Goal: Information Seeking & Learning: Learn about a topic

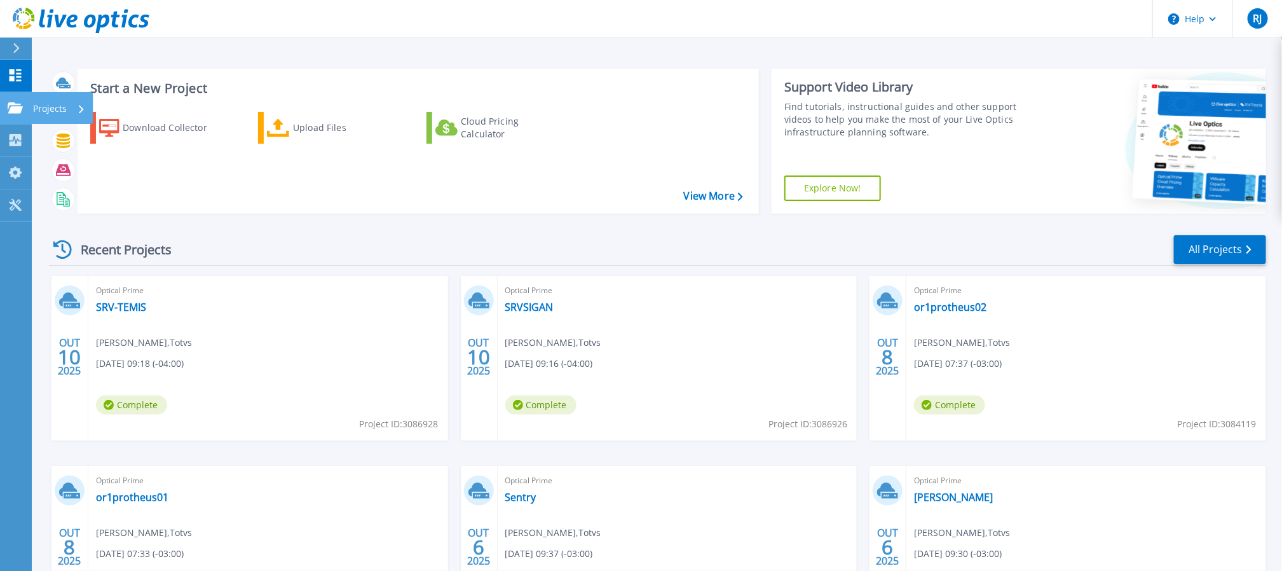
click at [23, 111] on div "Projects" at bounding box center [37, 107] width 59 height 11
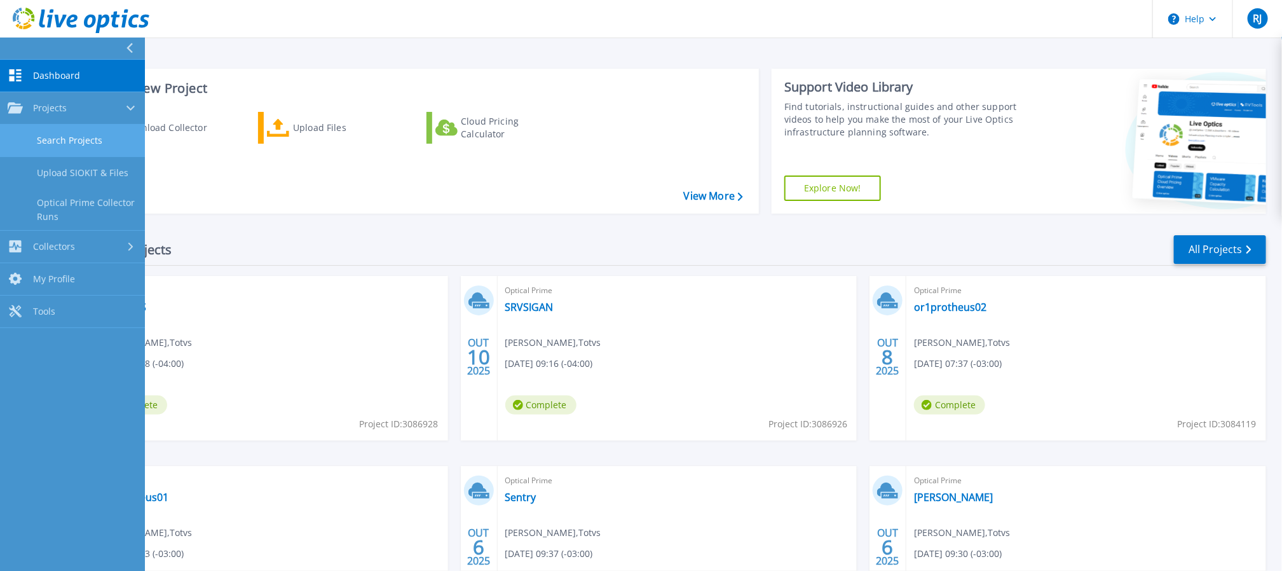
click at [53, 153] on link "Search Projects" at bounding box center [72, 141] width 145 height 32
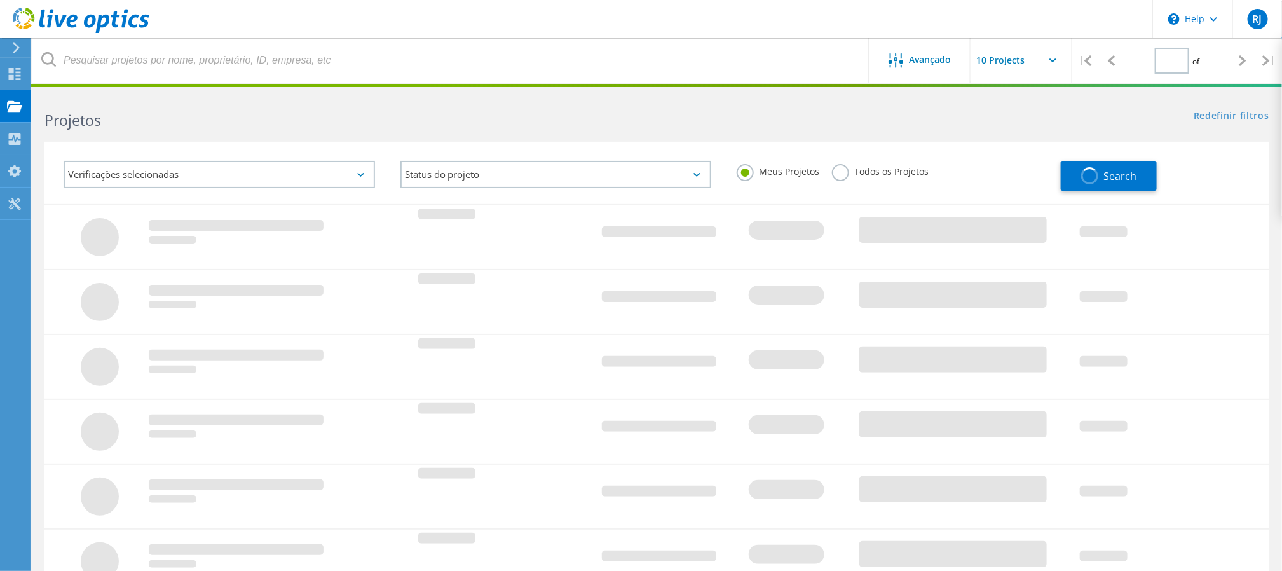
type input "1"
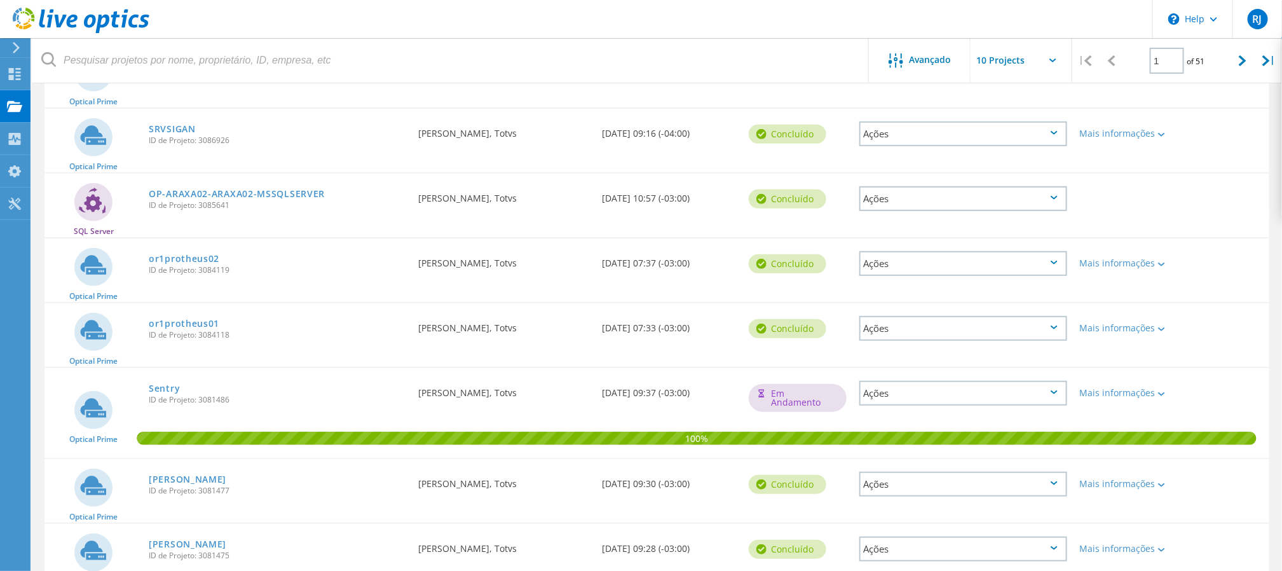
scroll to position [286, 0]
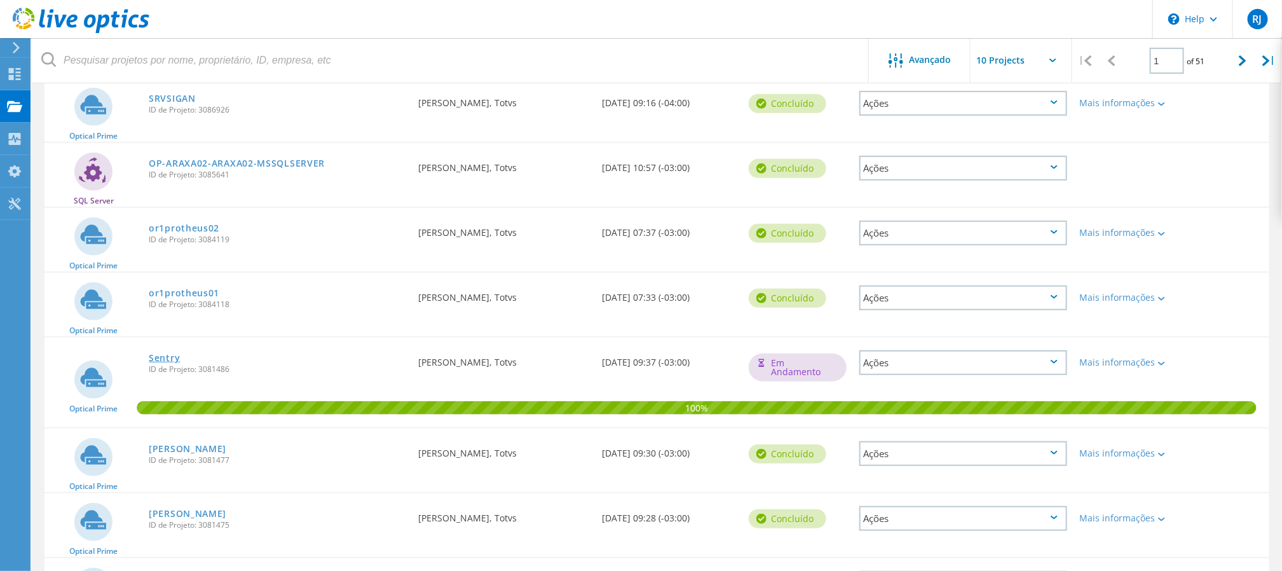
click at [155, 355] on link "Sentry" at bounding box center [164, 357] width 31 height 9
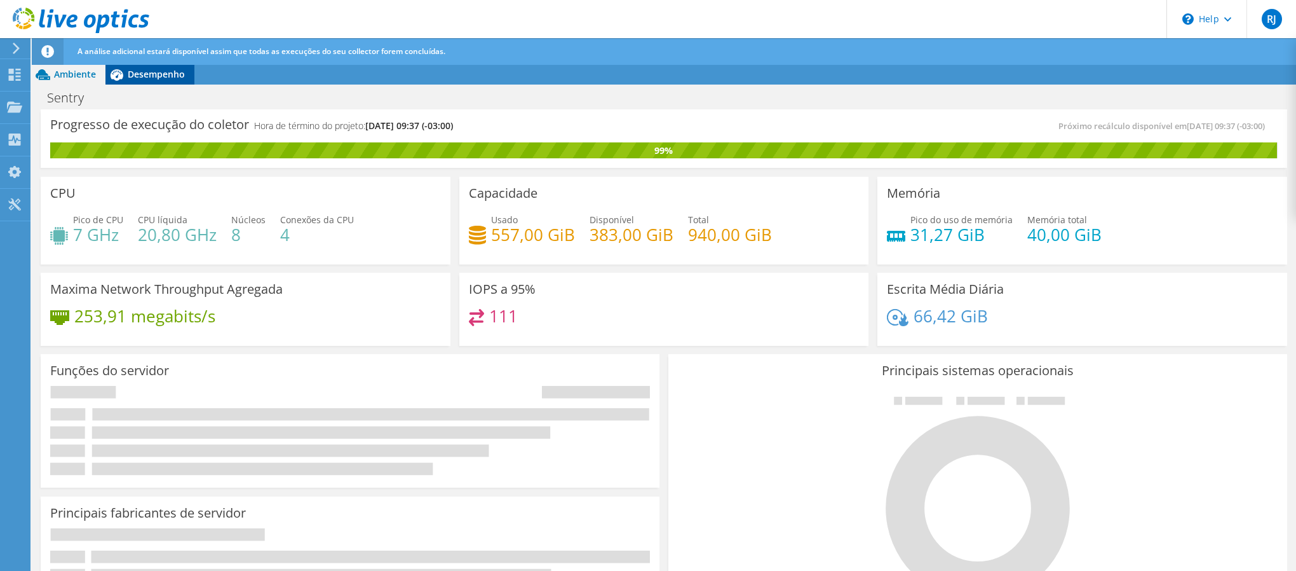
click at [133, 68] on span "Desempenho" at bounding box center [156, 74] width 57 height 12
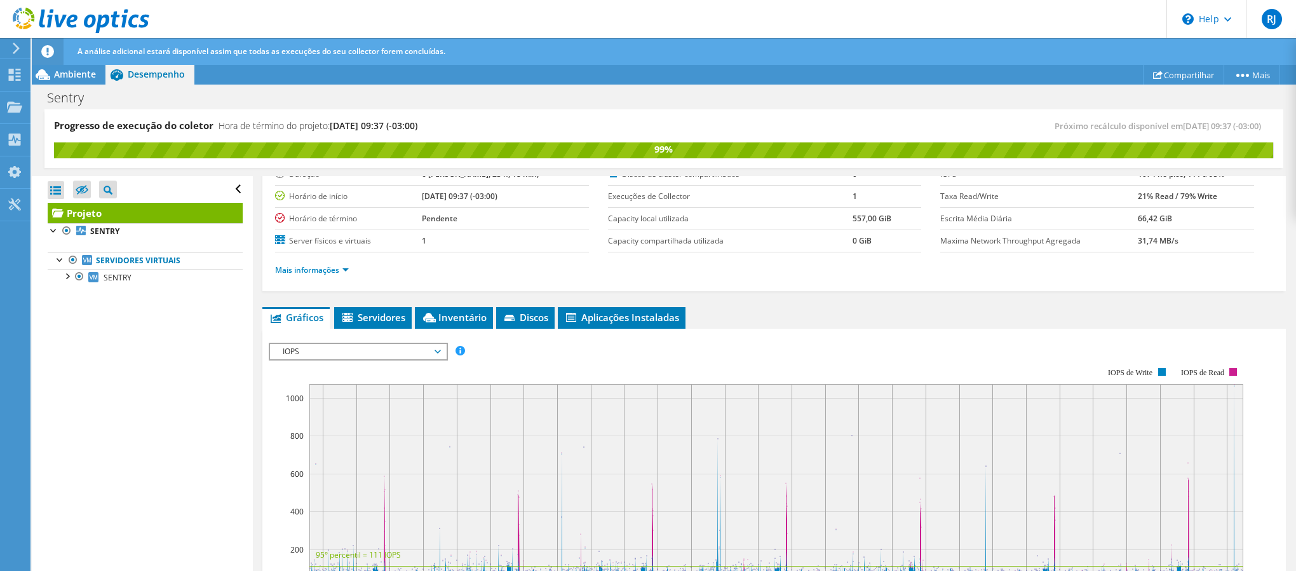
scroll to position [191, 0]
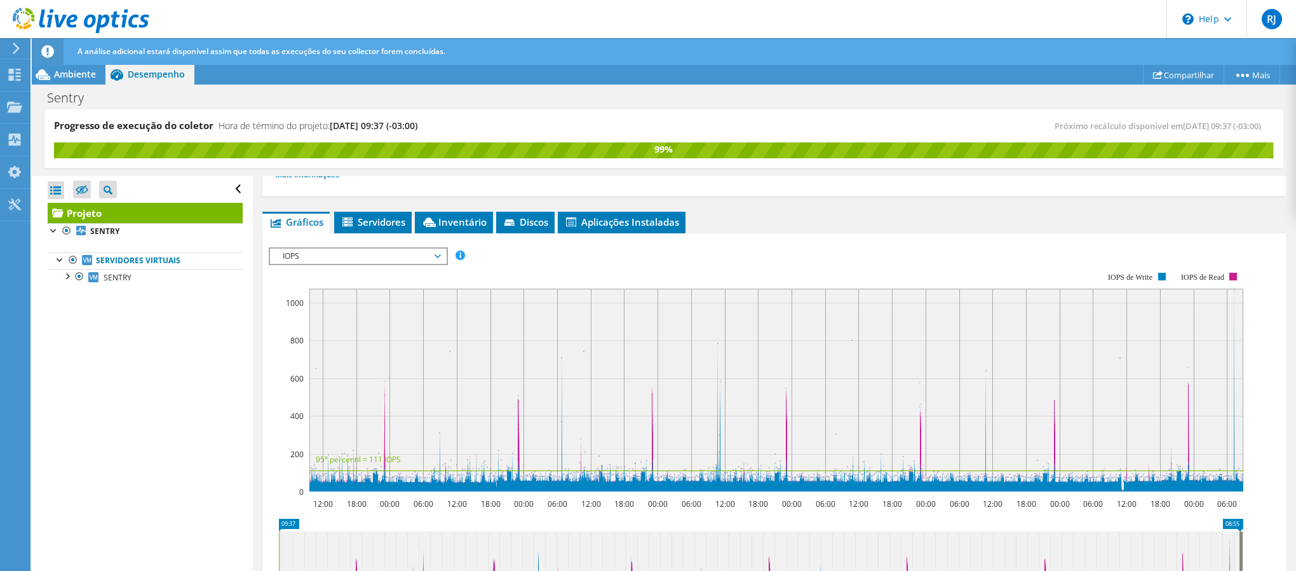
click at [376, 247] on div "IOPS IOPS Disk Throughput Tamanho de E/S Latência Profundidade da fila Porcenta…" at bounding box center [358, 256] width 179 height 18
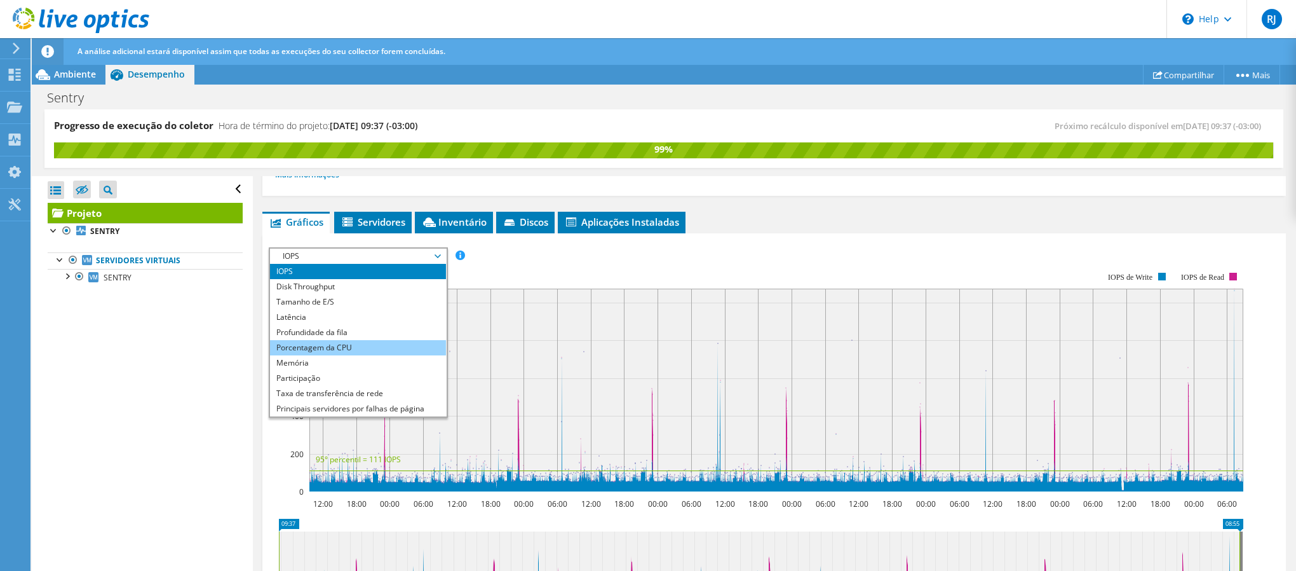
click at [357, 345] on li "Porcentagem da CPU" at bounding box center [358, 347] width 176 height 15
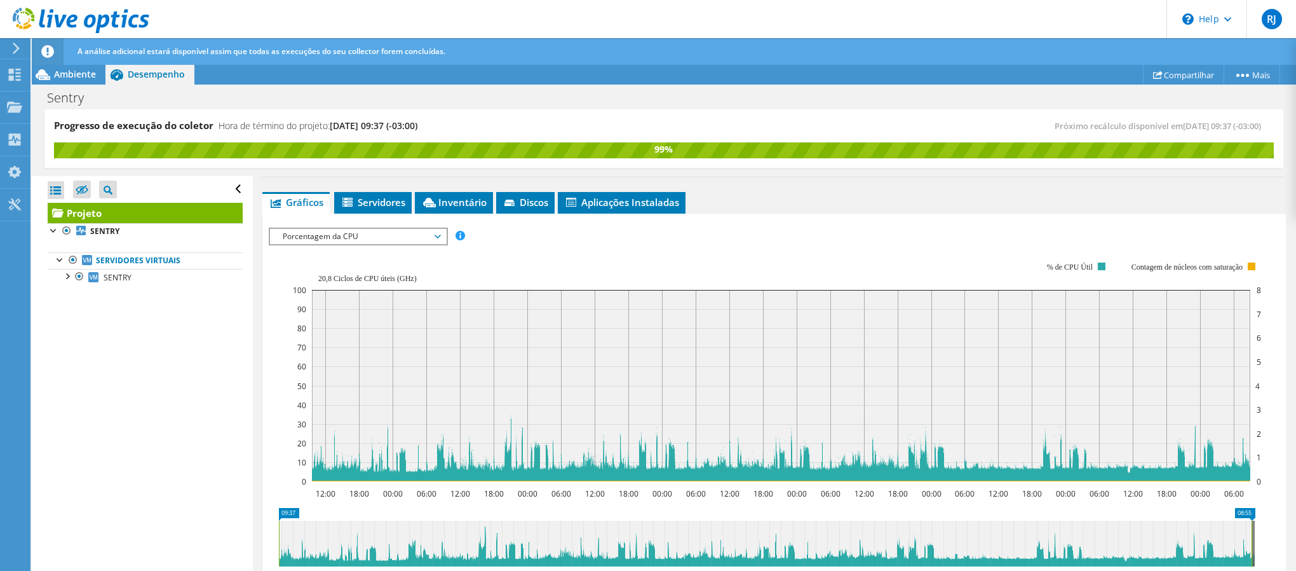
scroll to position [181, 0]
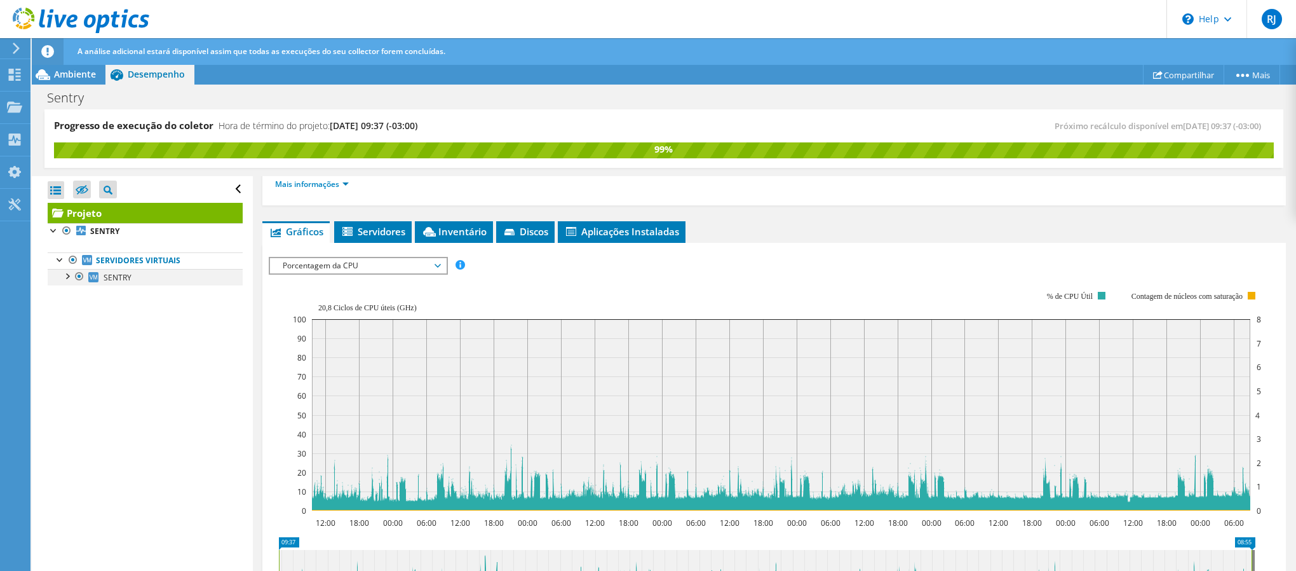
click at [74, 275] on div at bounding box center [79, 276] width 13 height 15
click at [65, 278] on div at bounding box center [66, 275] width 13 height 13
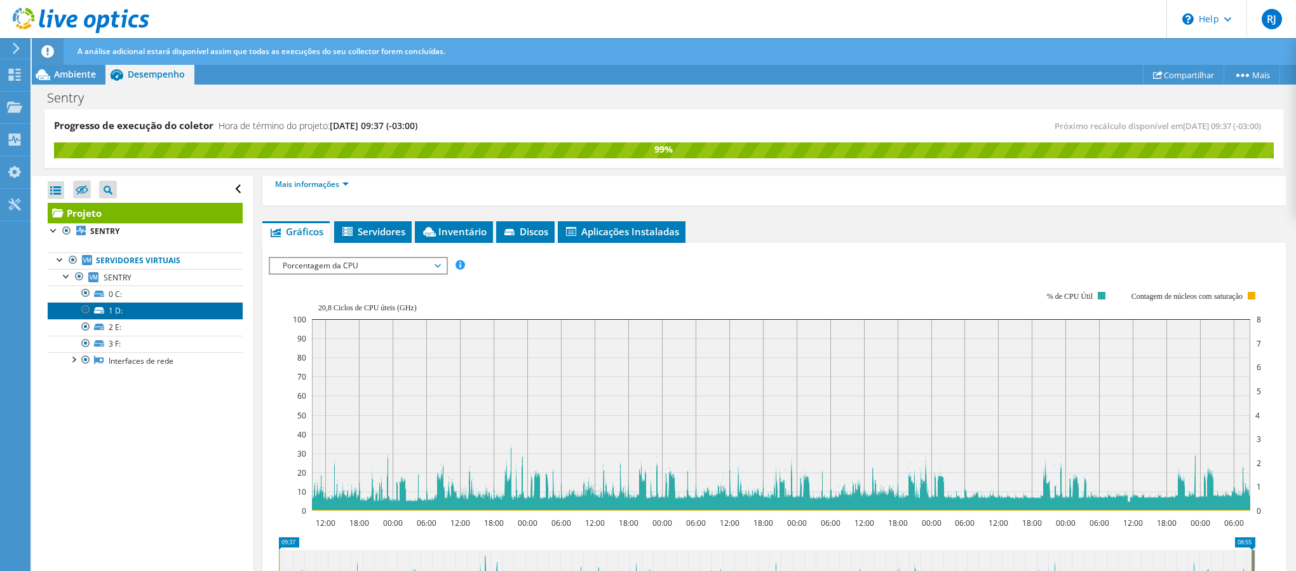
click at [173, 311] on link "1 D:" at bounding box center [145, 310] width 195 height 17
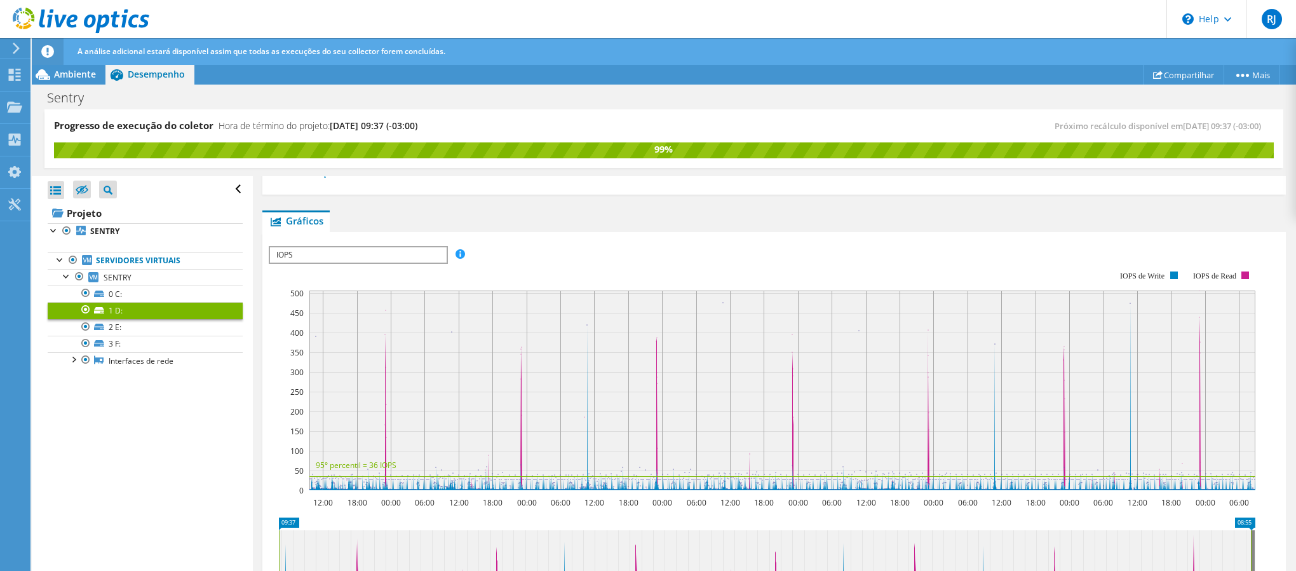
scroll to position [168, 0]
click at [309, 257] on span "IOPS" at bounding box center [358, 256] width 176 height 15
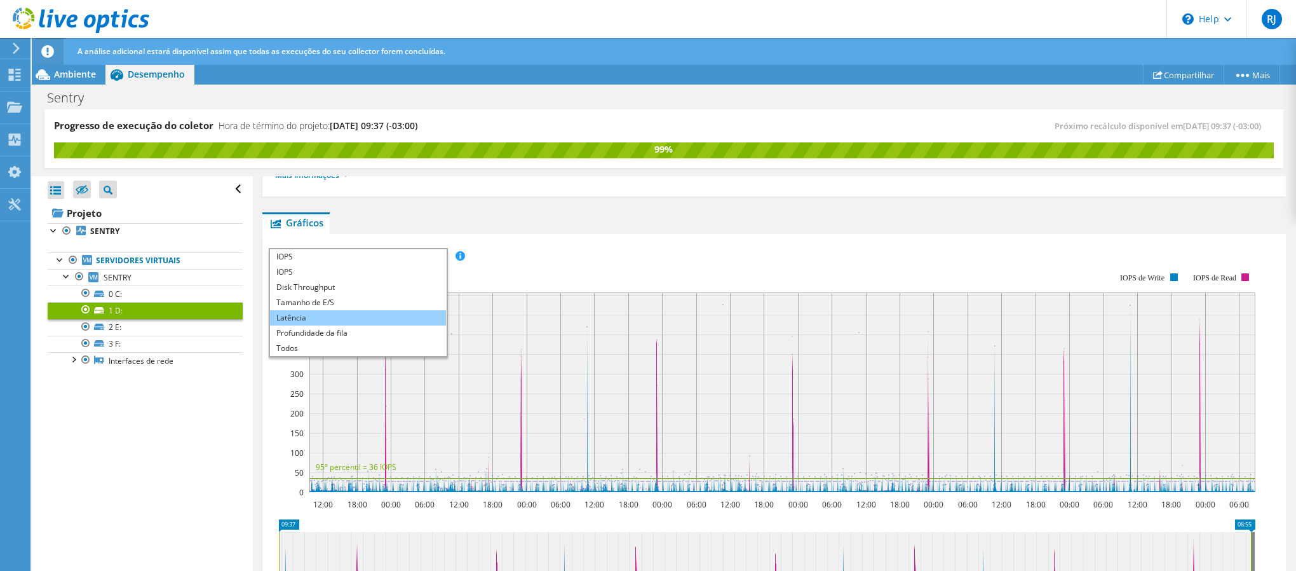
click at [329, 321] on li "Latência" at bounding box center [358, 317] width 176 height 15
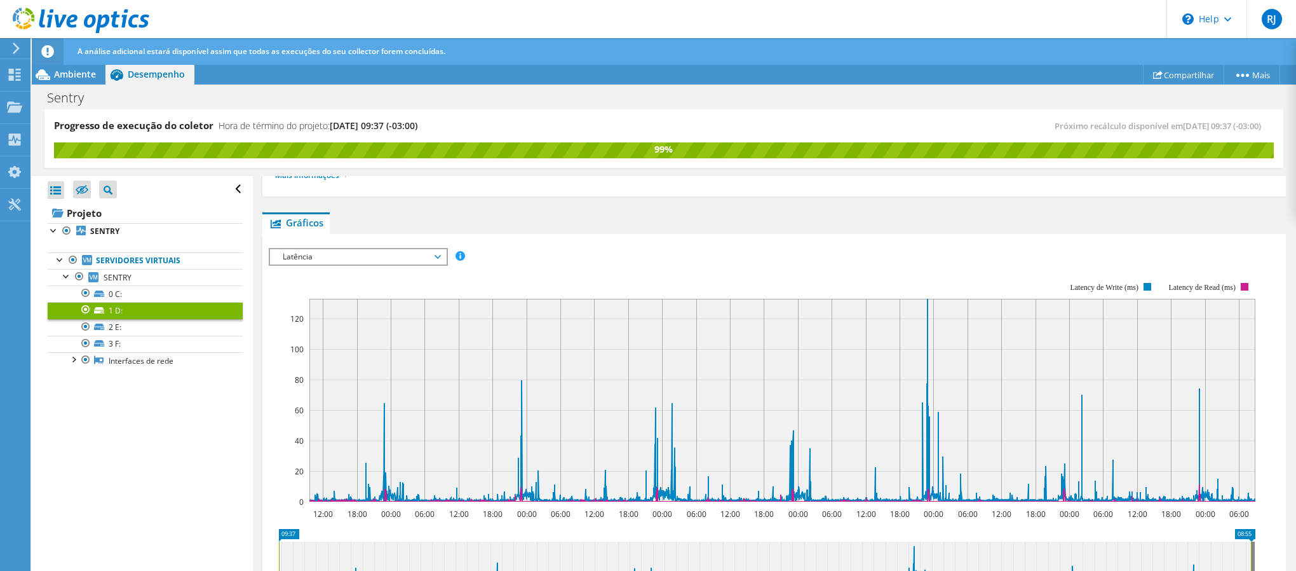
click at [330, 263] on span "Latência" at bounding box center [357, 256] width 163 height 15
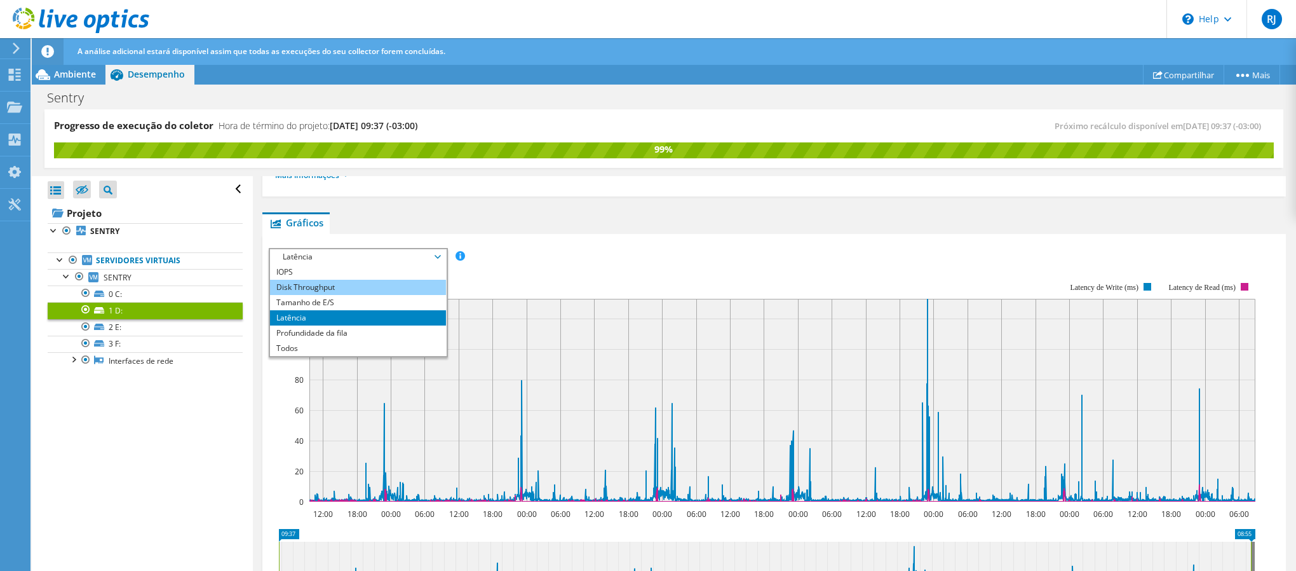
click at [334, 280] on li "Disk Throughput" at bounding box center [358, 287] width 176 height 15
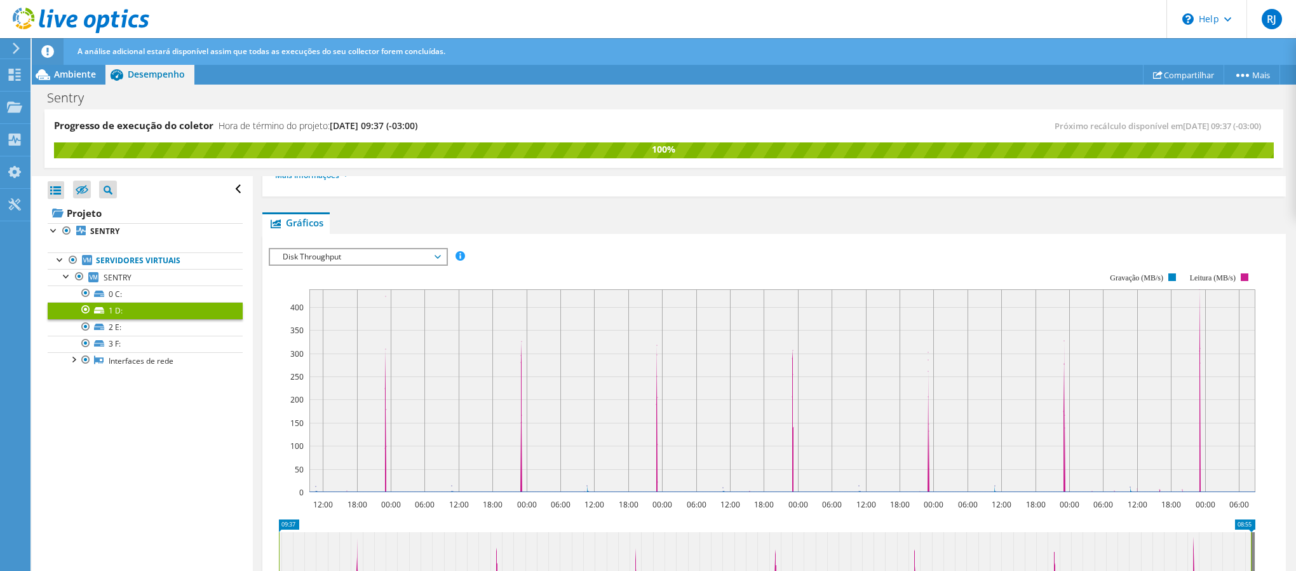
click at [332, 257] on span "Disk Throughput" at bounding box center [357, 256] width 163 height 15
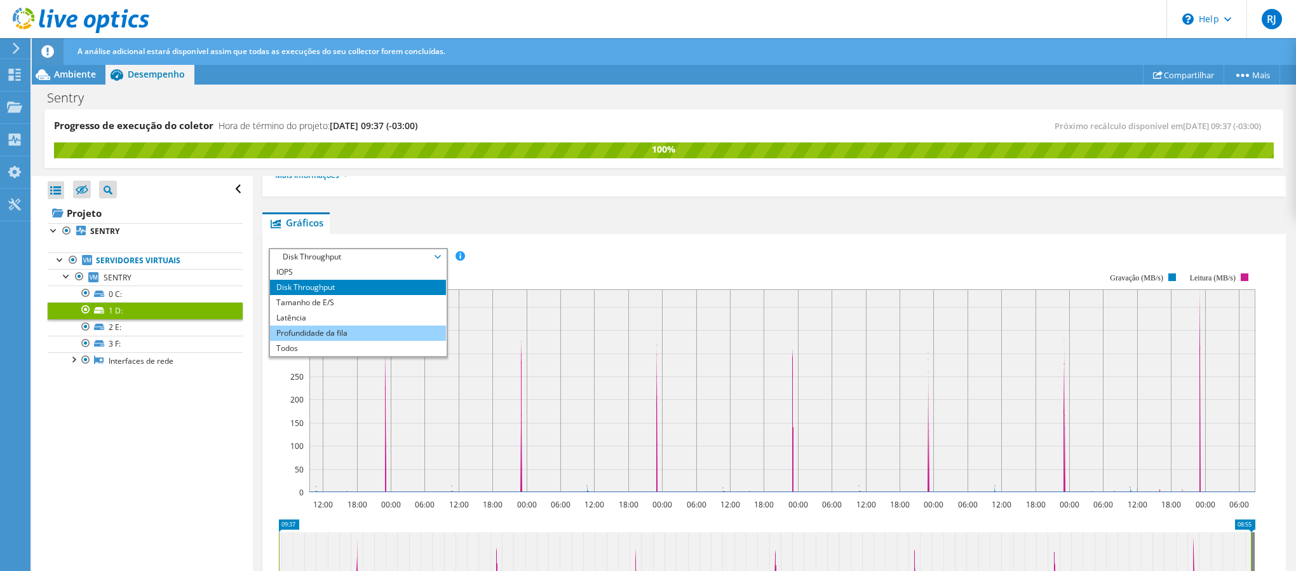
click at [357, 334] on li "Profundidade da fila" at bounding box center [358, 332] width 176 height 15
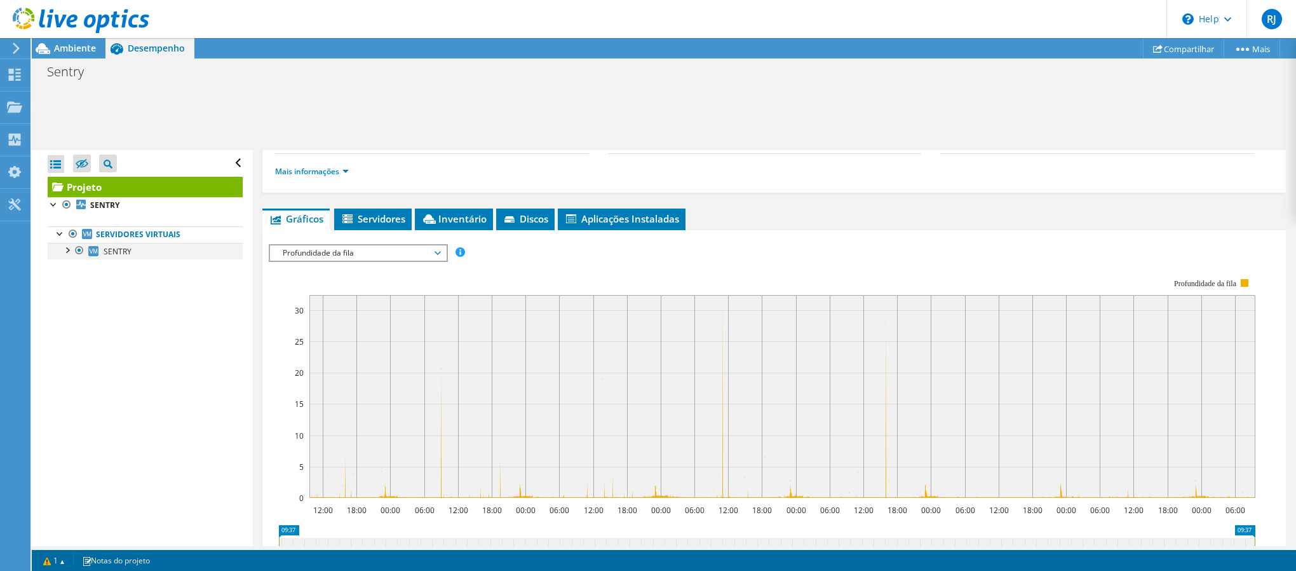
click at [74, 254] on div at bounding box center [79, 250] width 13 height 15
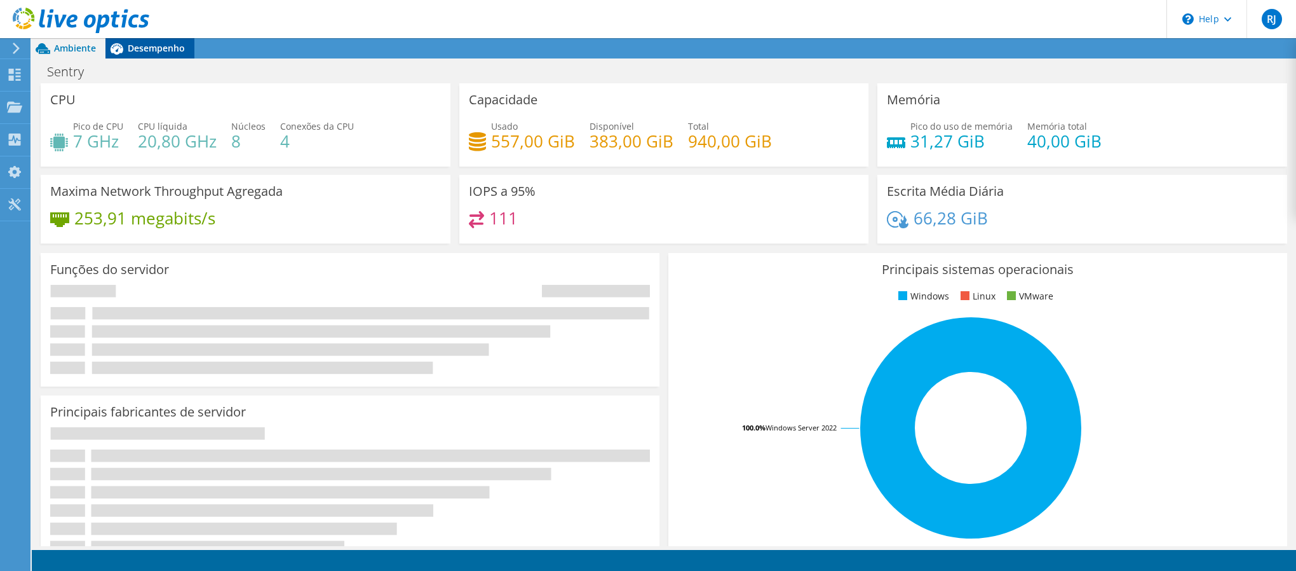
click at [170, 44] on span "Desempenho" at bounding box center [156, 48] width 57 height 12
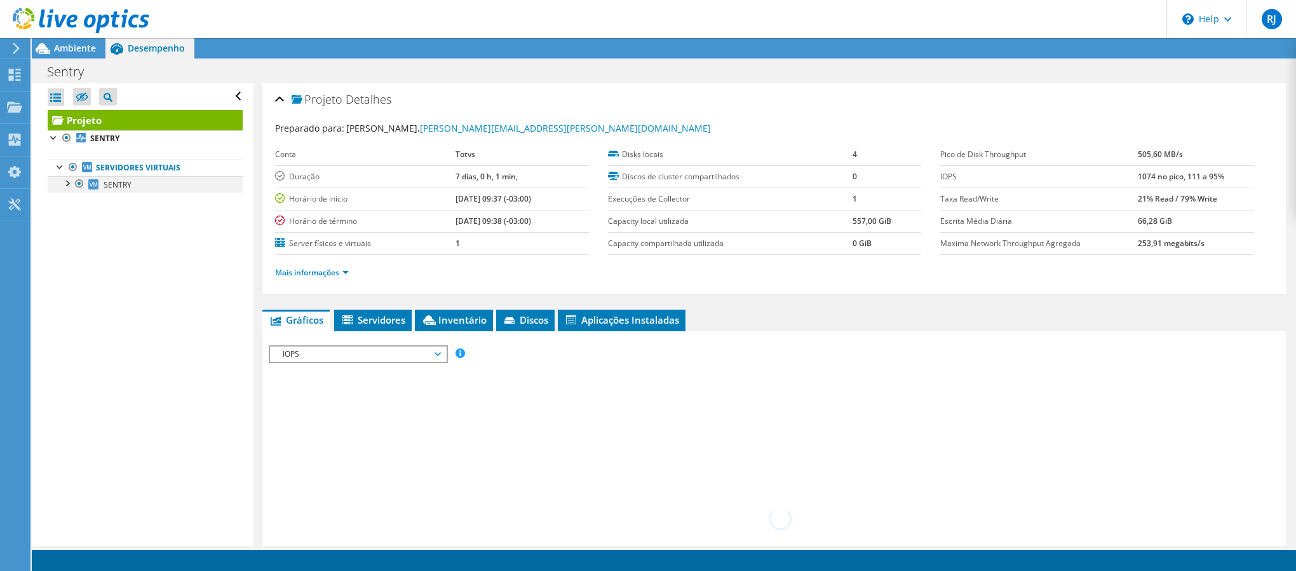
click at [73, 186] on div at bounding box center [79, 183] width 13 height 15
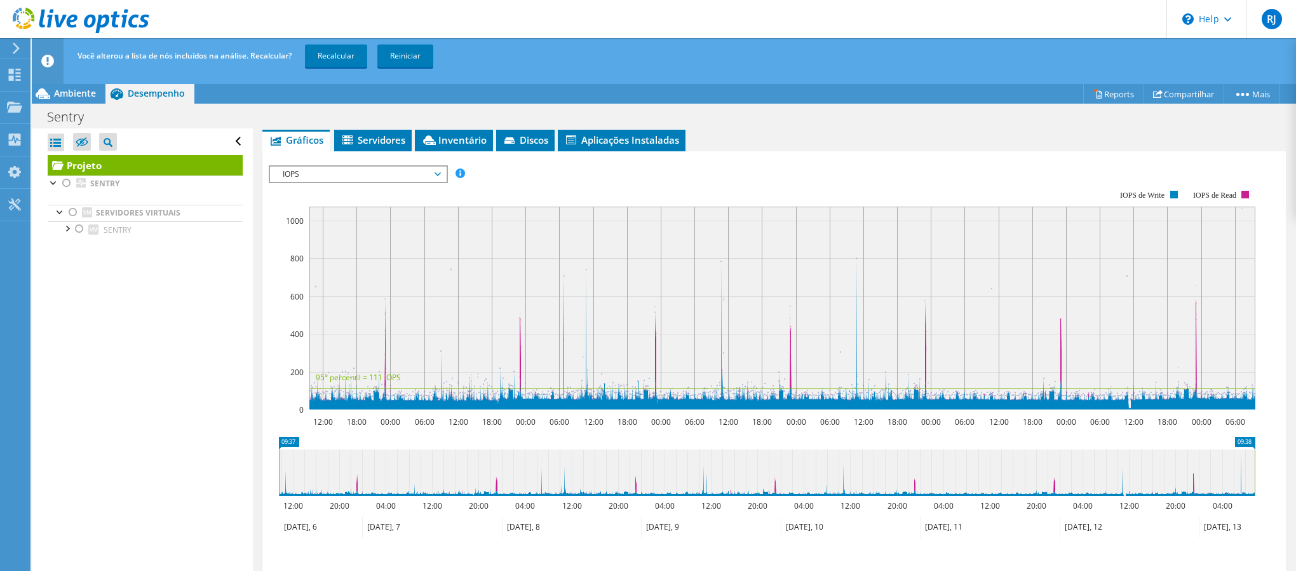
scroll to position [286, 0]
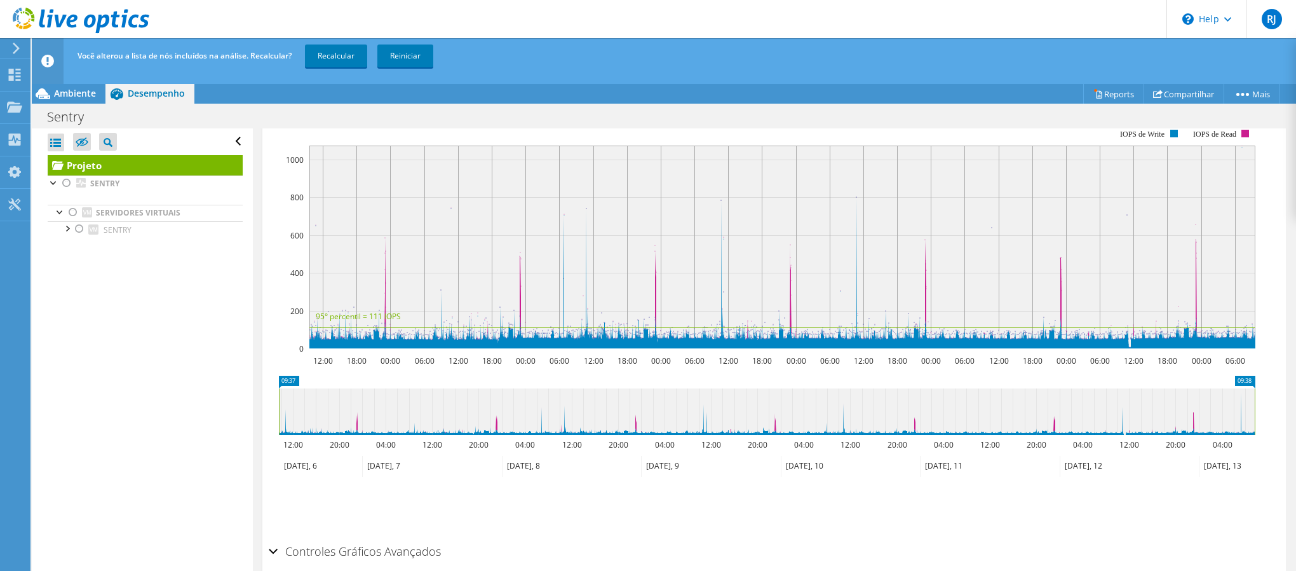
click at [55, 13] on icon at bounding box center [81, 21] width 137 height 26
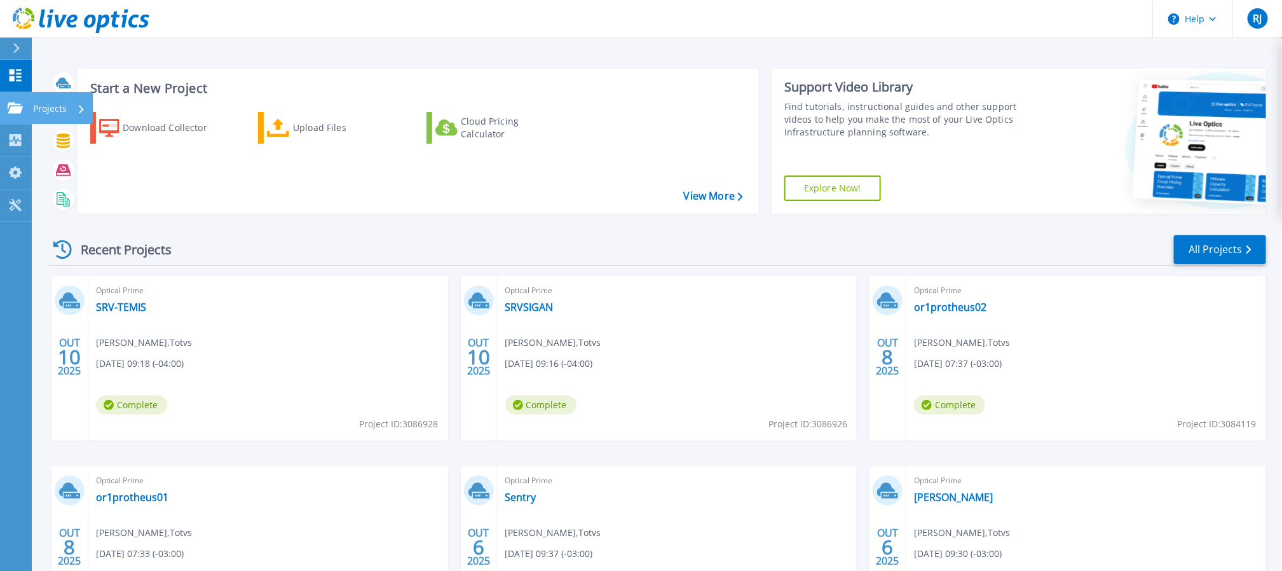
click at [6, 109] on link "Projects Projects" at bounding box center [16, 108] width 32 height 32
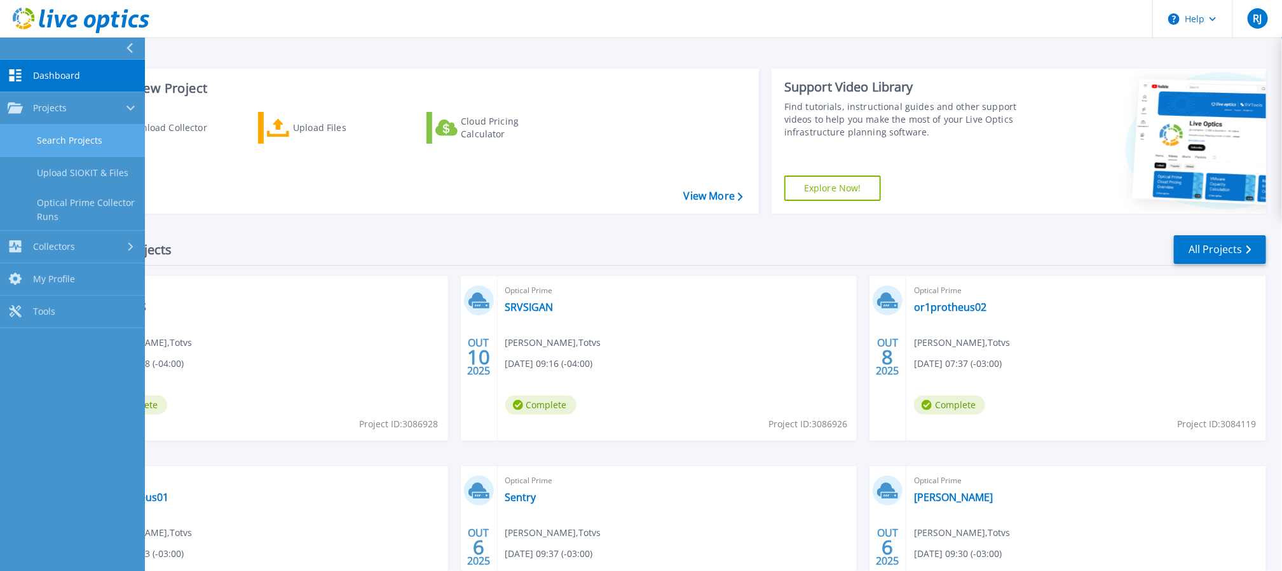
click at [76, 149] on link "Search Projects" at bounding box center [72, 141] width 145 height 32
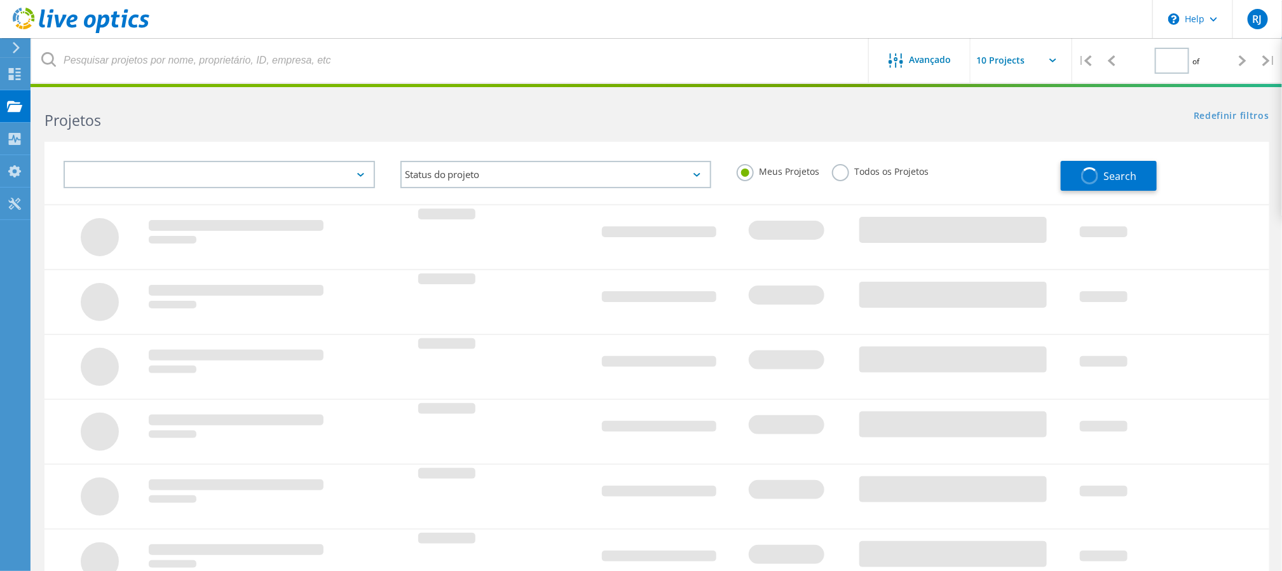
type input "1"
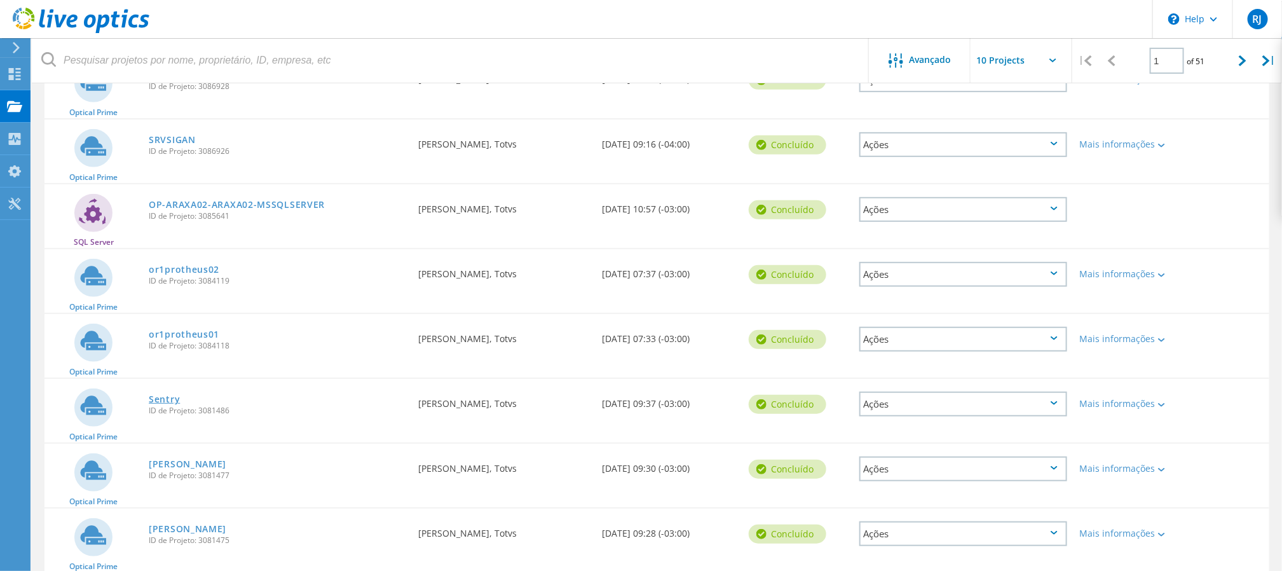
scroll to position [286, 0]
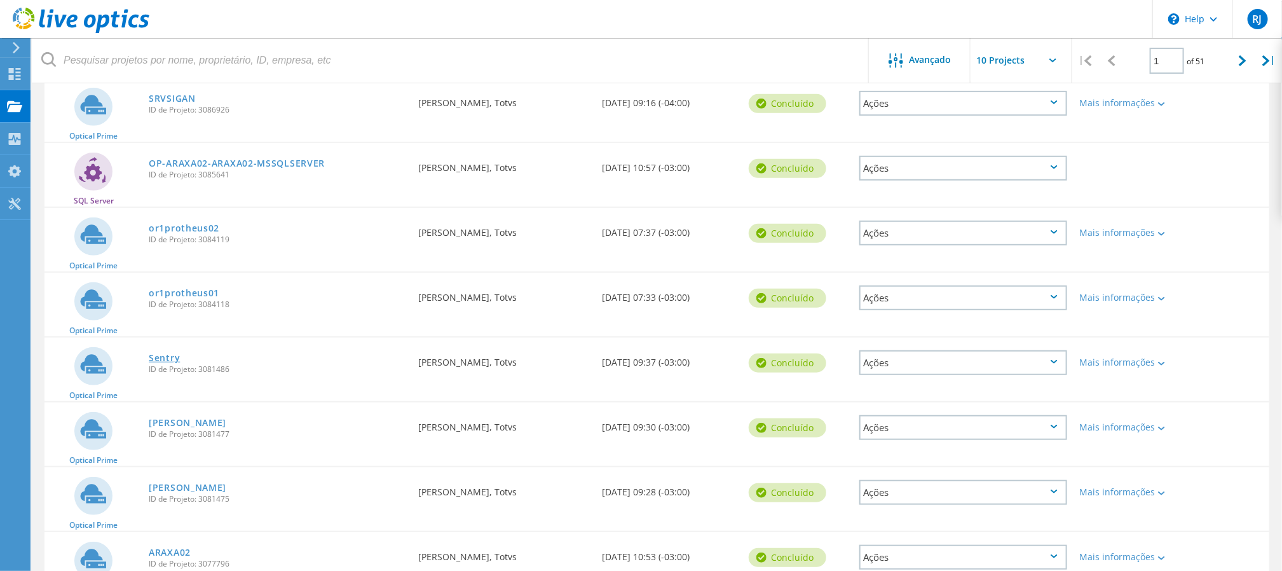
click at [166, 353] on link "Sentry" at bounding box center [164, 357] width 31 height 9
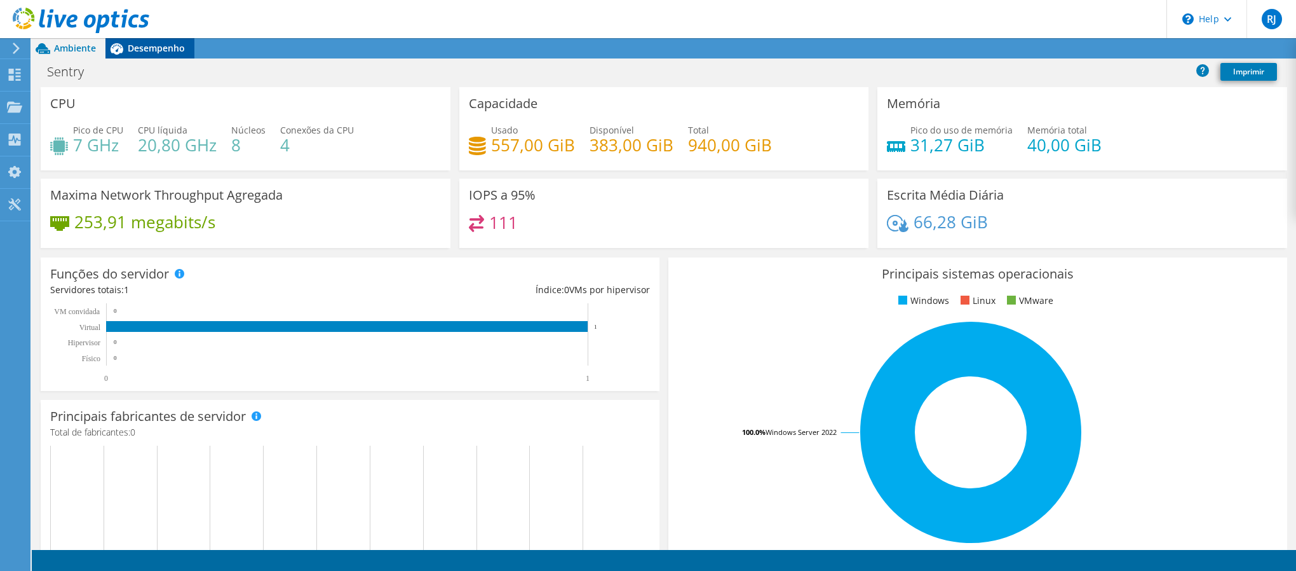
click at [162, 50] on span "Desempenho" at bounding box center [156, 48] width 57 height 12
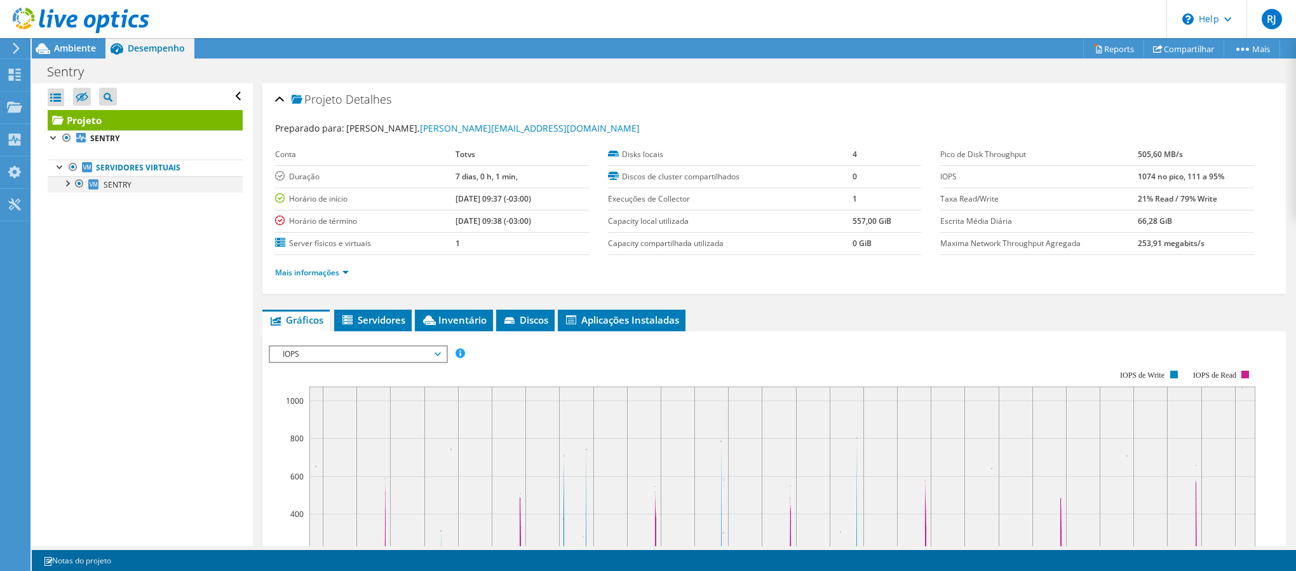
click at [65, 183] on div at bounding box center [66, 182] width 13 height 13
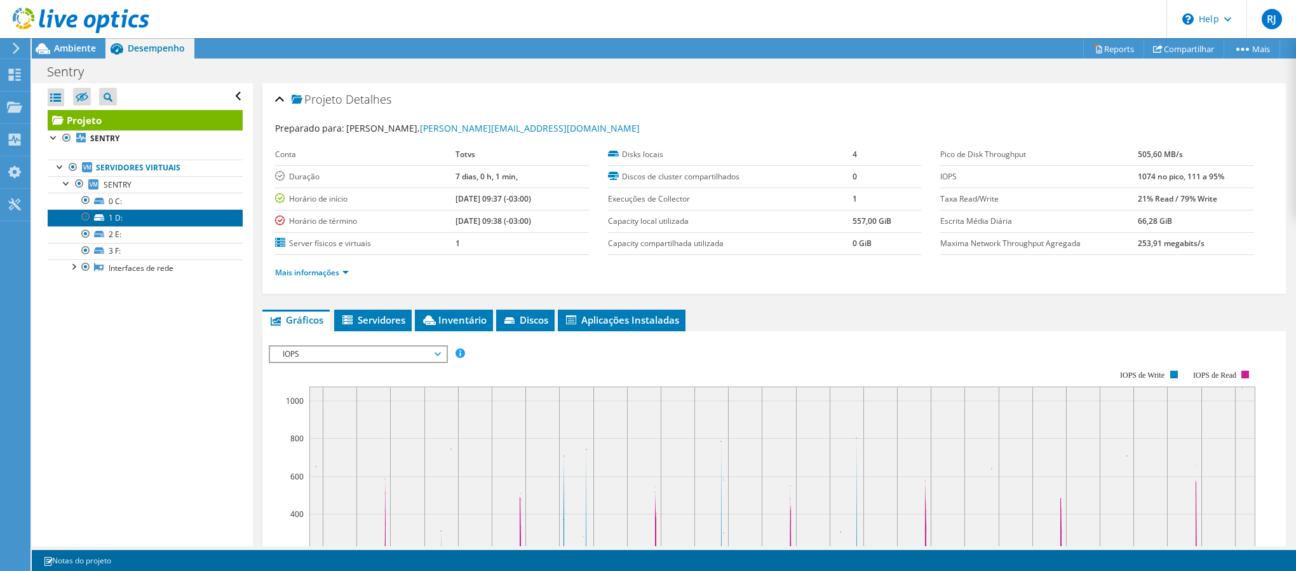
click at [130, 225] on link "1 D:" at bounding box center [145, 217] width 195 height 17
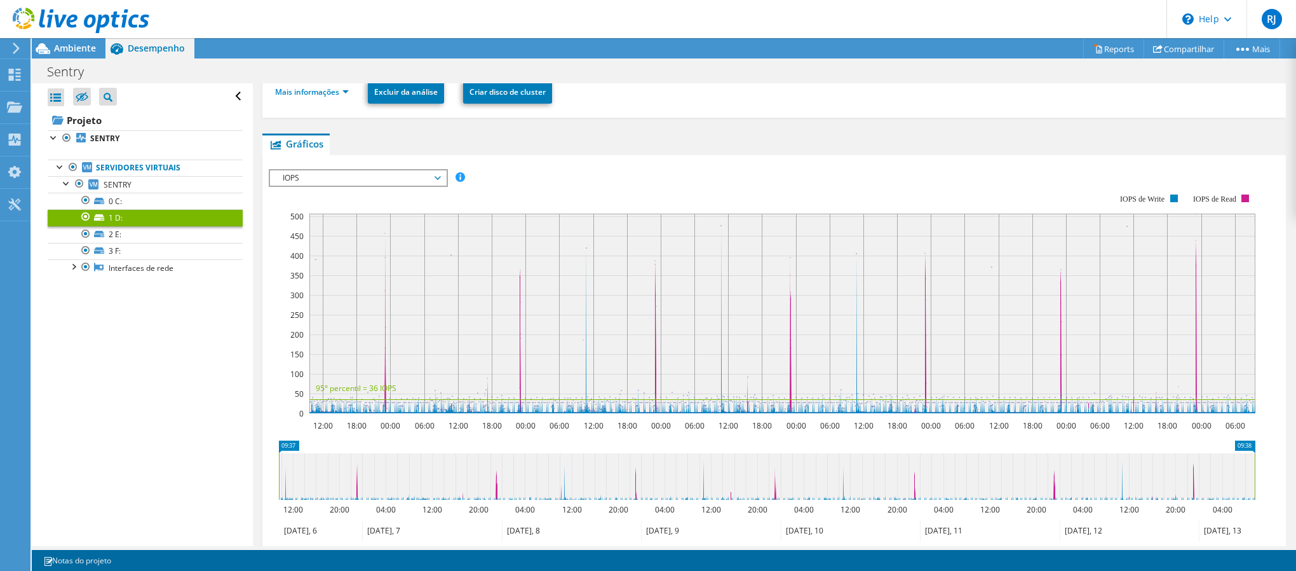
scroll to position [191, 0]
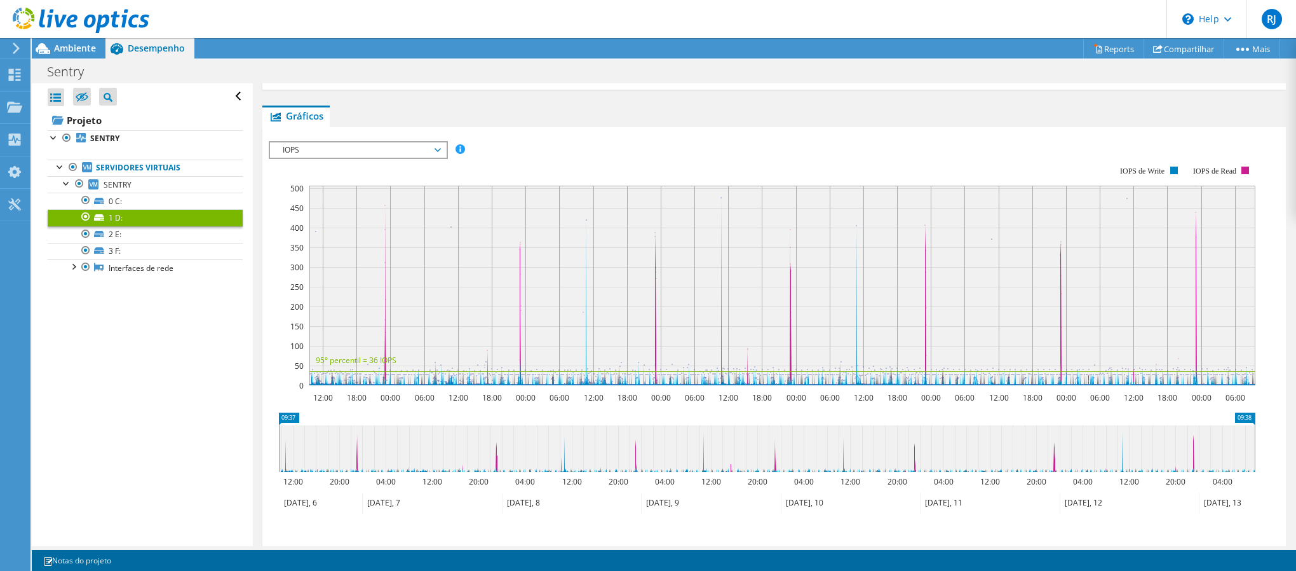
click at [338, 135] on div "IOPS Disk Throughput Tamanho de E/S Latência Profundidade da fila Porcentagem d…" at bounding box center [774, 355] width 1011 height 440
click at [340, 141] on div "IOPS IOPS Disk Throughput Tamanho de E/S Latência Profundidade da fila Porcenta…" at bounding box center [358, 150] width 179 height 18
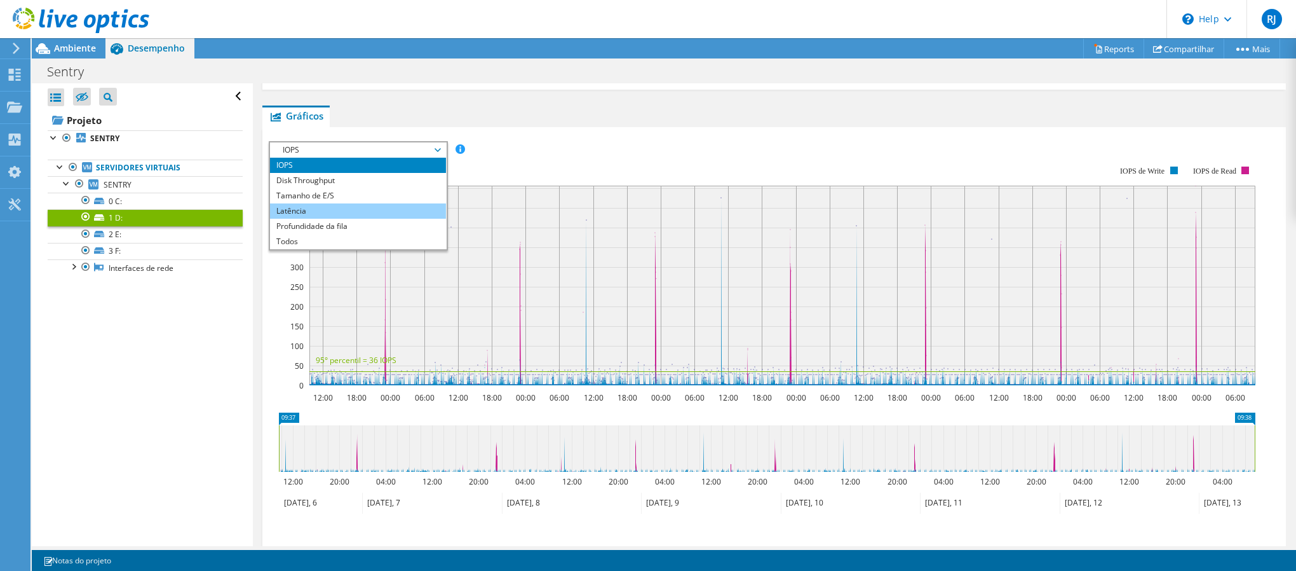
click at [339, 210] on li "Latência" at bounding box center [358, 210] width 176 height 15
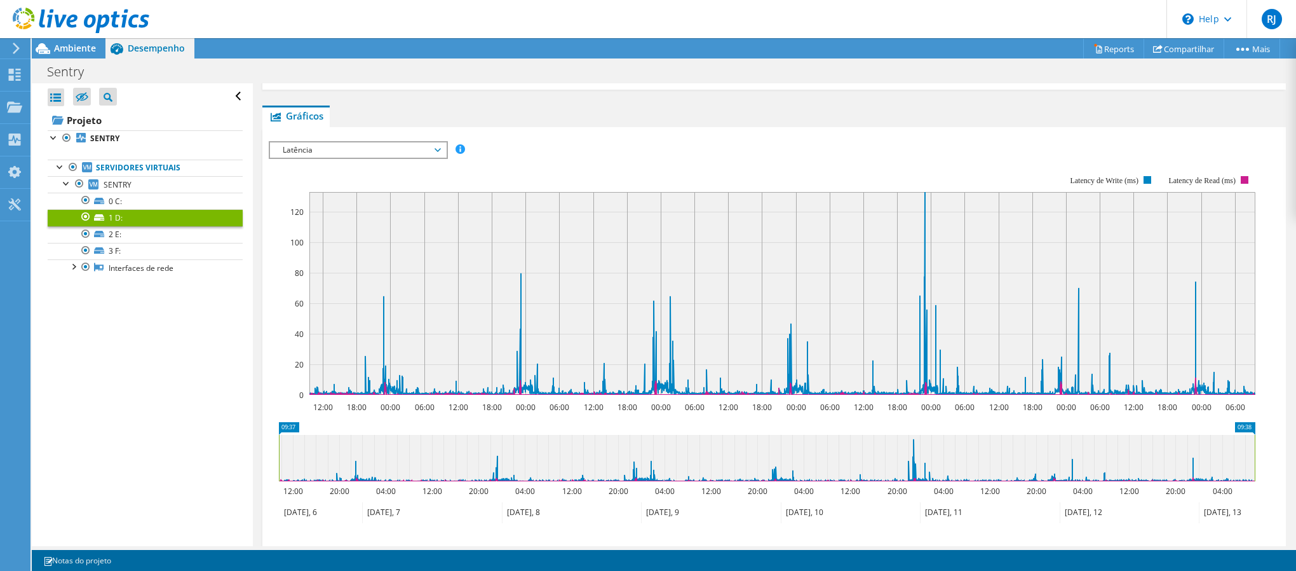
click at [329, 140] on div "IOPS Disk Throughput Tamanho de E/S Latência Profundidade da fila Porcentagem d…" at bounding box center [774, 360] width 1011 height 450
click at [329, 149] on span "Latência" at bounding box center [357, 149] width 163 height 15
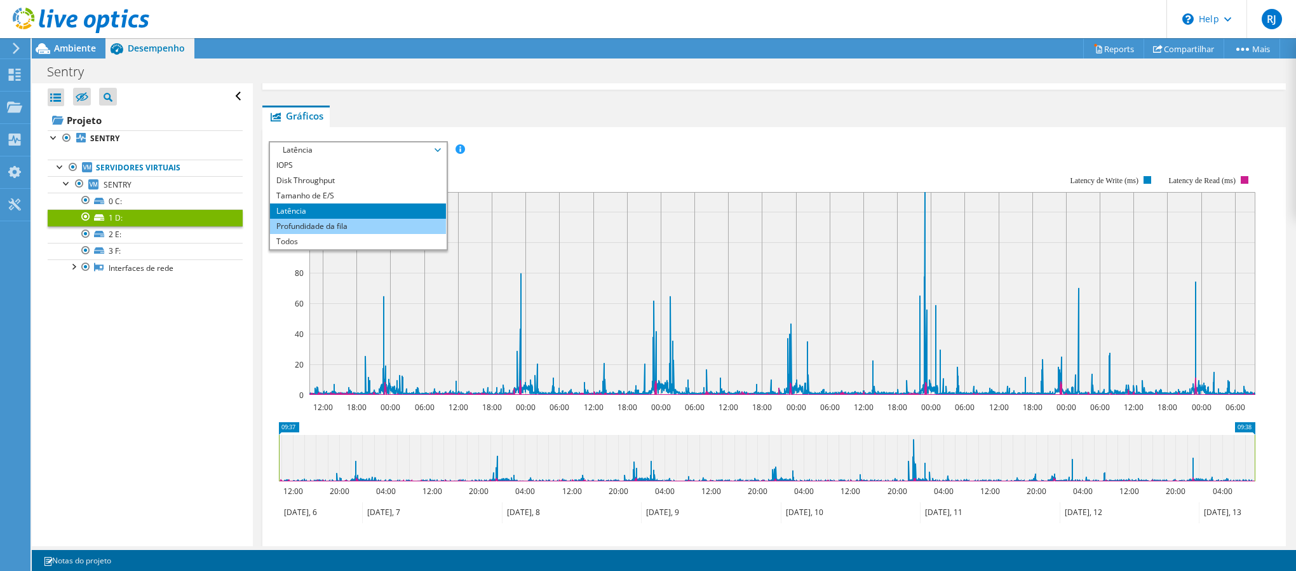
click at [362, 229] on li "Profundidade da fila" at bounding box center [358, 226] width 176 height 15
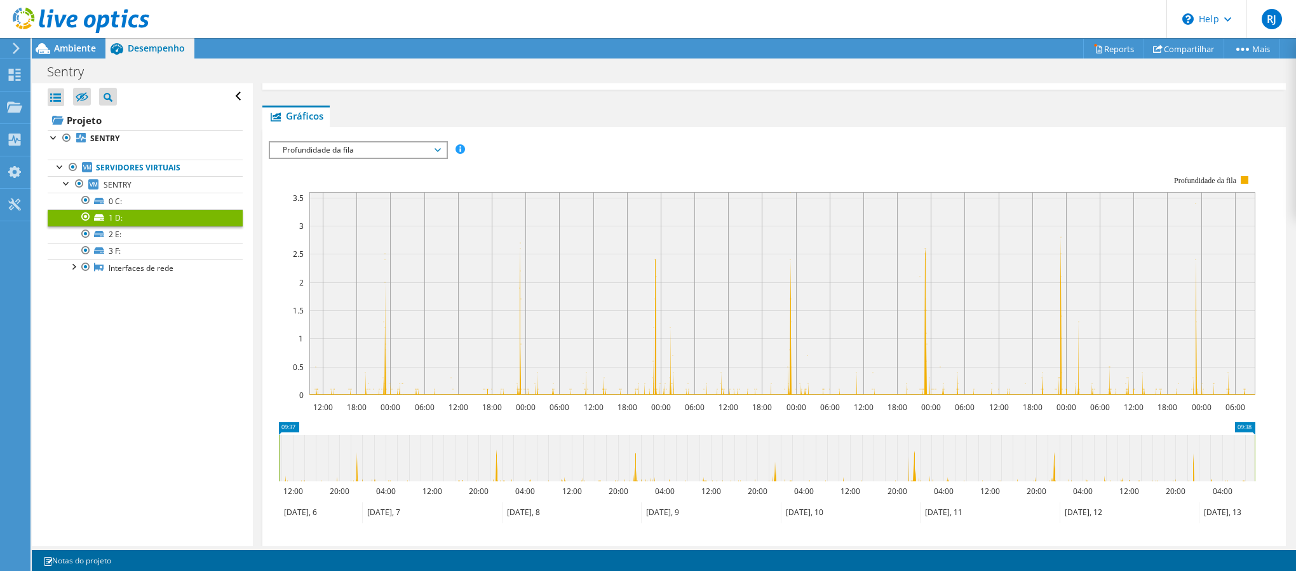
click at [406, 151] on span "Profundidade da fila" at bounding box center [357, 149] width 163 height 15
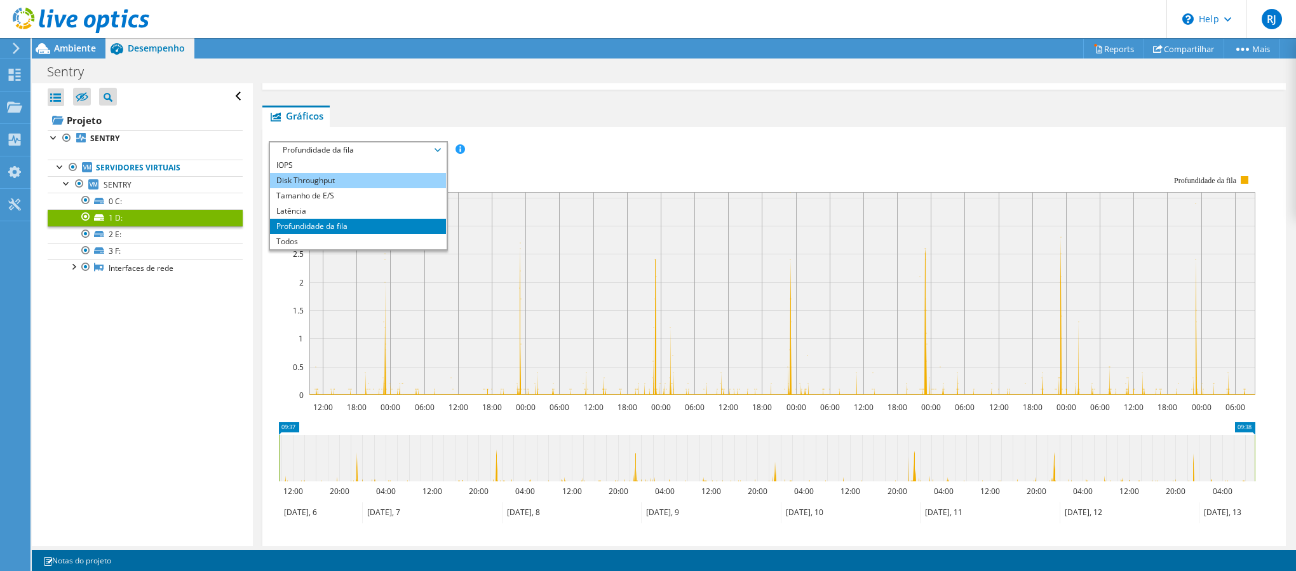
click at [353, 181] on li "Disk Throughput" at bounding box center [358, 180] width 176 height 15
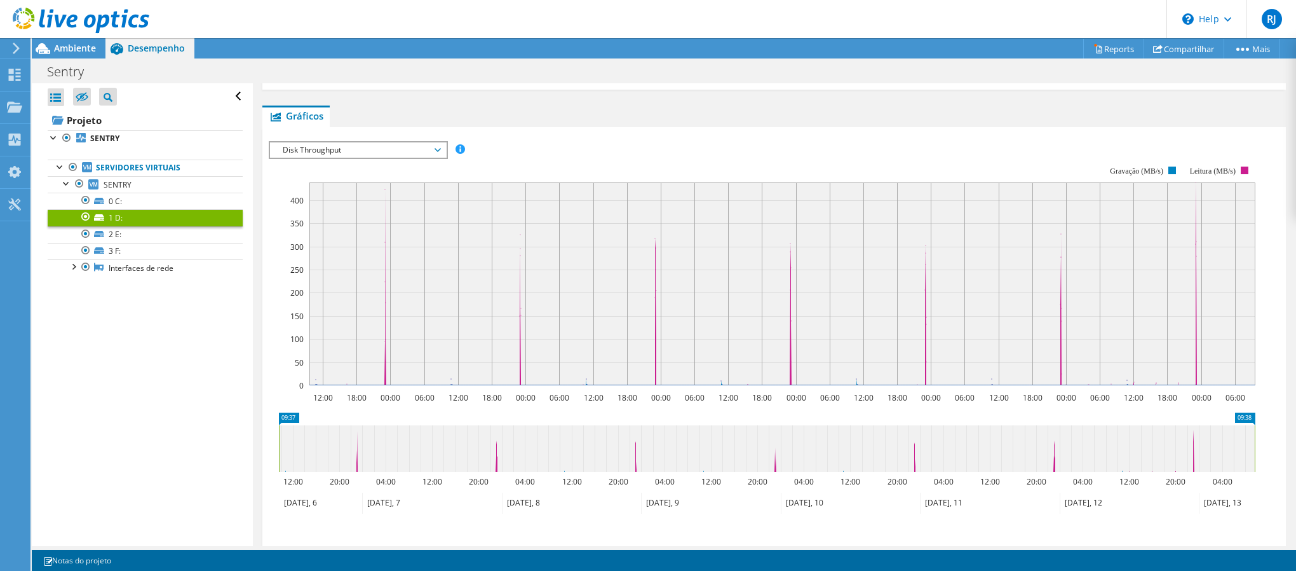
click at [135, 226] on link "1 D:" at bounding box center [145, 217] width 195 height 17
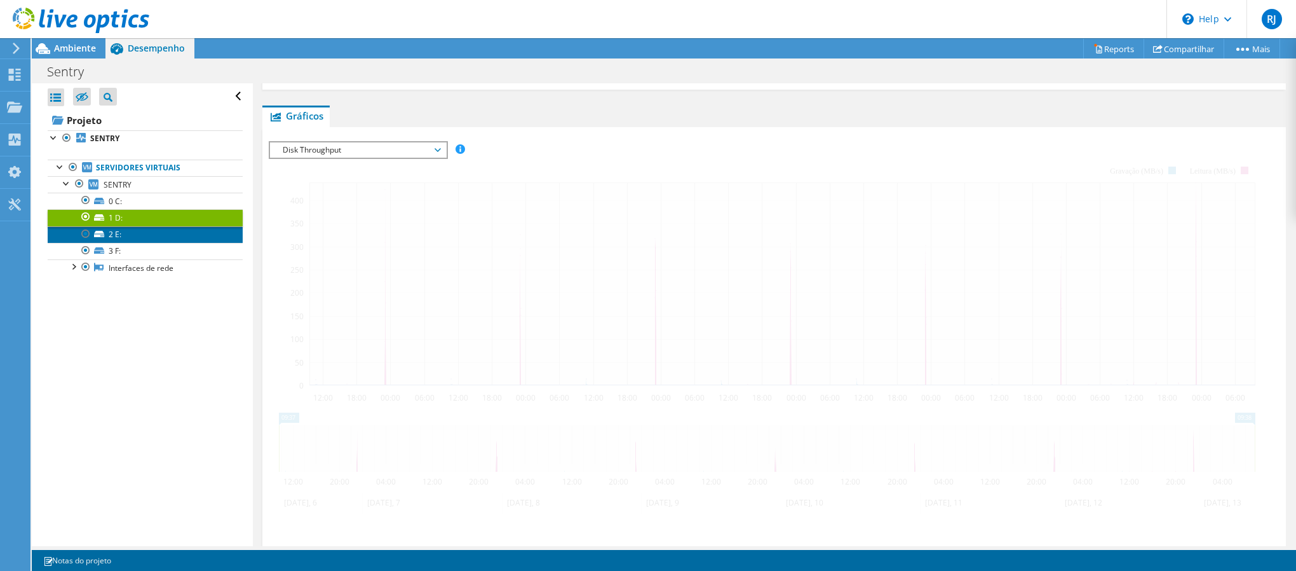
click at [126, 240] on link "2 E:" at bounding box center [145, 234] width 195 height 17
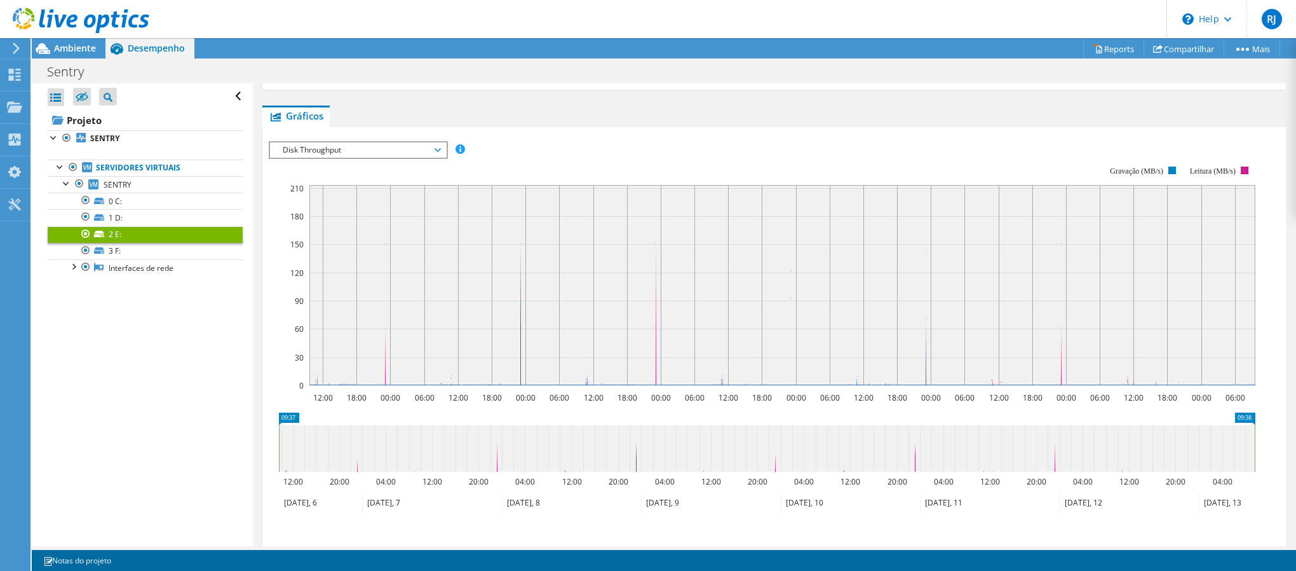
click at [366, 151] on span "Disk Throughput" at bounding box center [357, 149] width 163 height 15
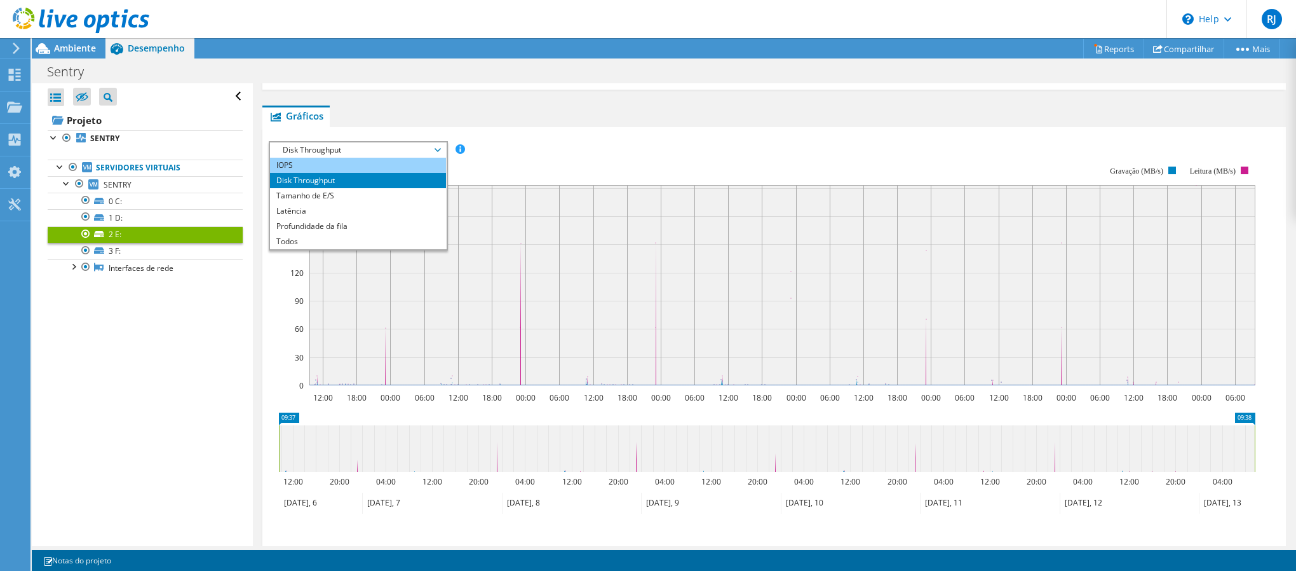
click at [359, 160] on li "IOPS" at bounding box center [358, 165] width 176 height 15
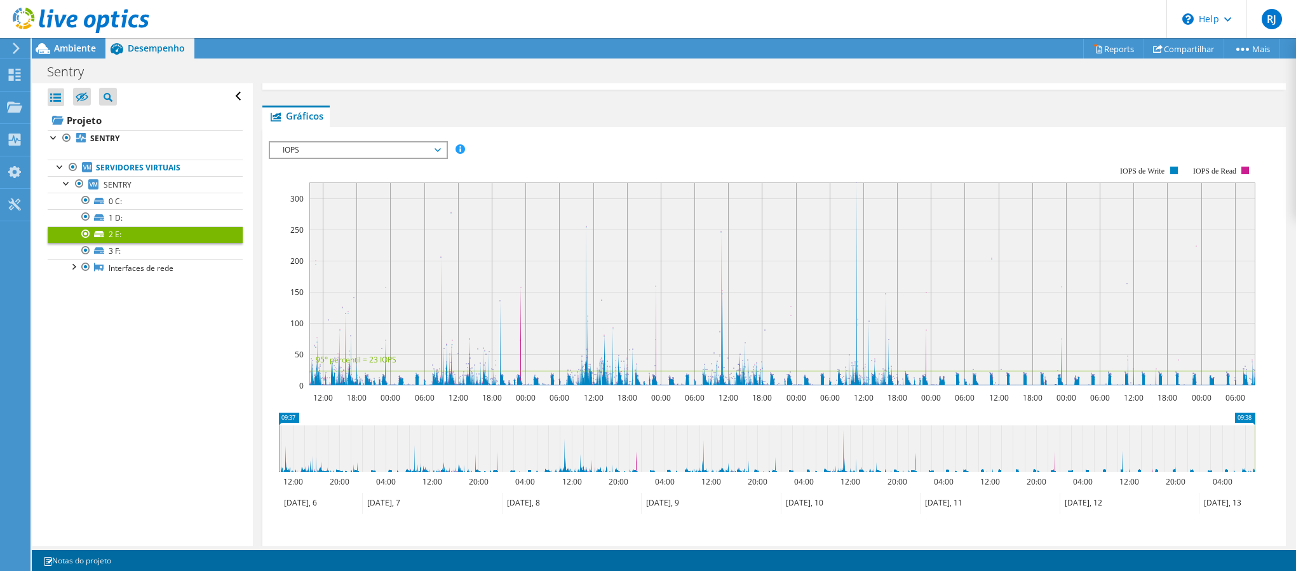
click at [303, 153] on span "IOPS" at bounding box center [357, 149] width 163 height 15
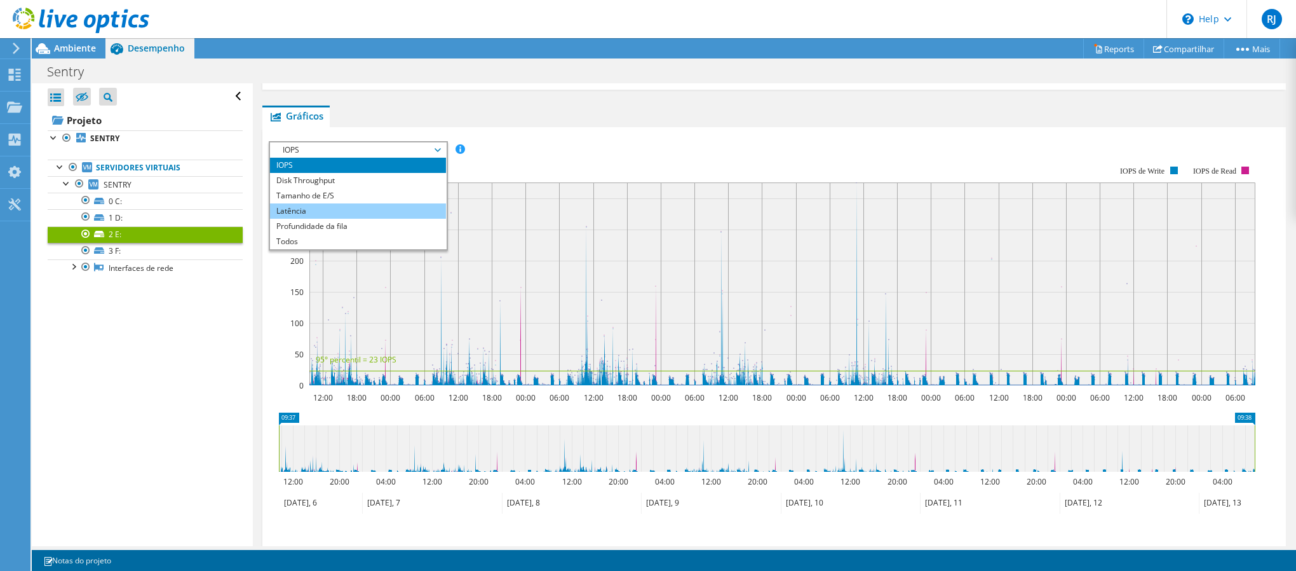
click at [305, 212] on li "Latência" at bounding box center [358, 210] width 176 height 15
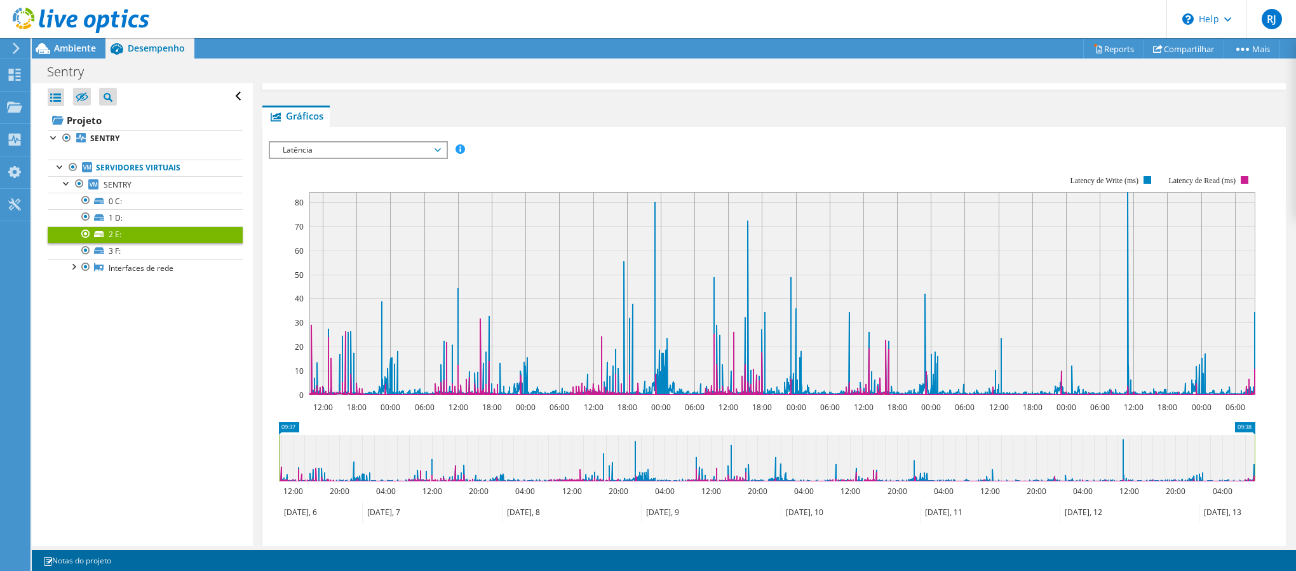
click at [315, 151] on span "Latência" at bounding box center [357, 149] width 163 height 15
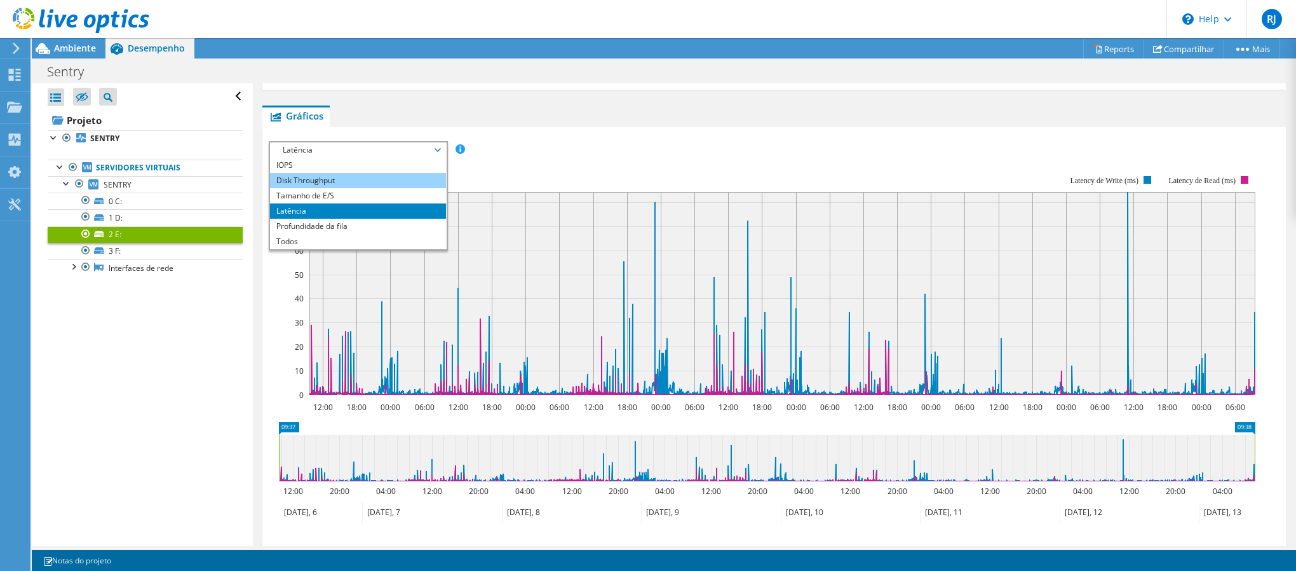
click at [345, 179] on li "Disk Throughput" at bounding box center [358, 180] width 176 height 15
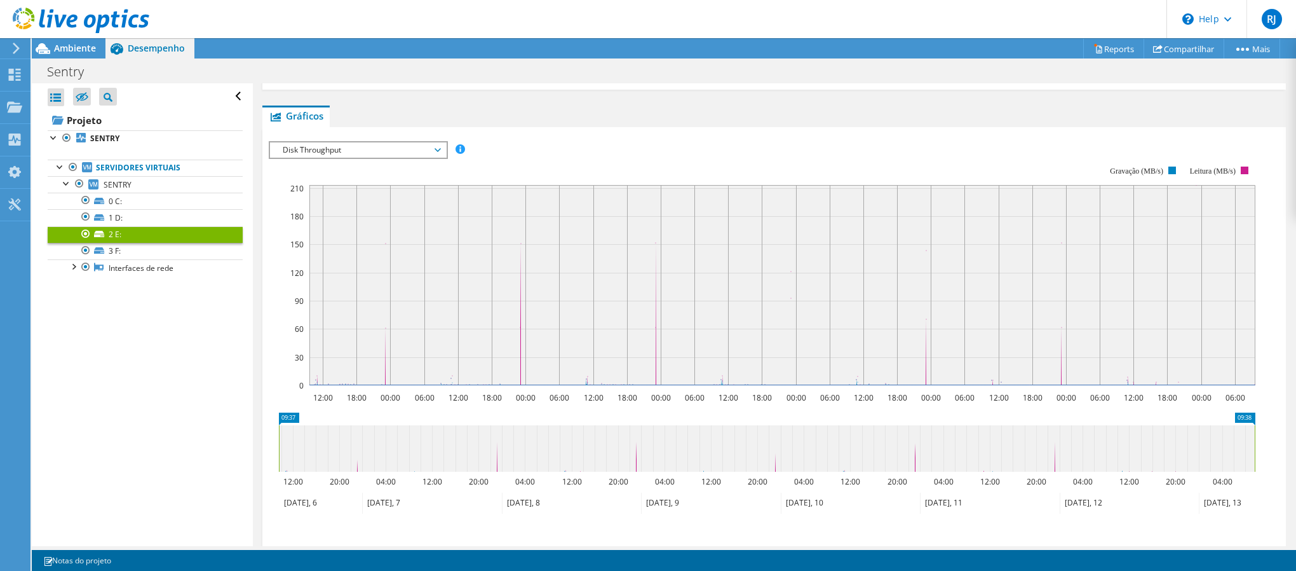
drag, startPoint x: 309, startPoint y: 153, endPoint x: 328, endPoint y: 195, distance: 46.4
click at [309, 153] on span "Disk Throughput" at bounding box center [357, 149] width 163 height 15
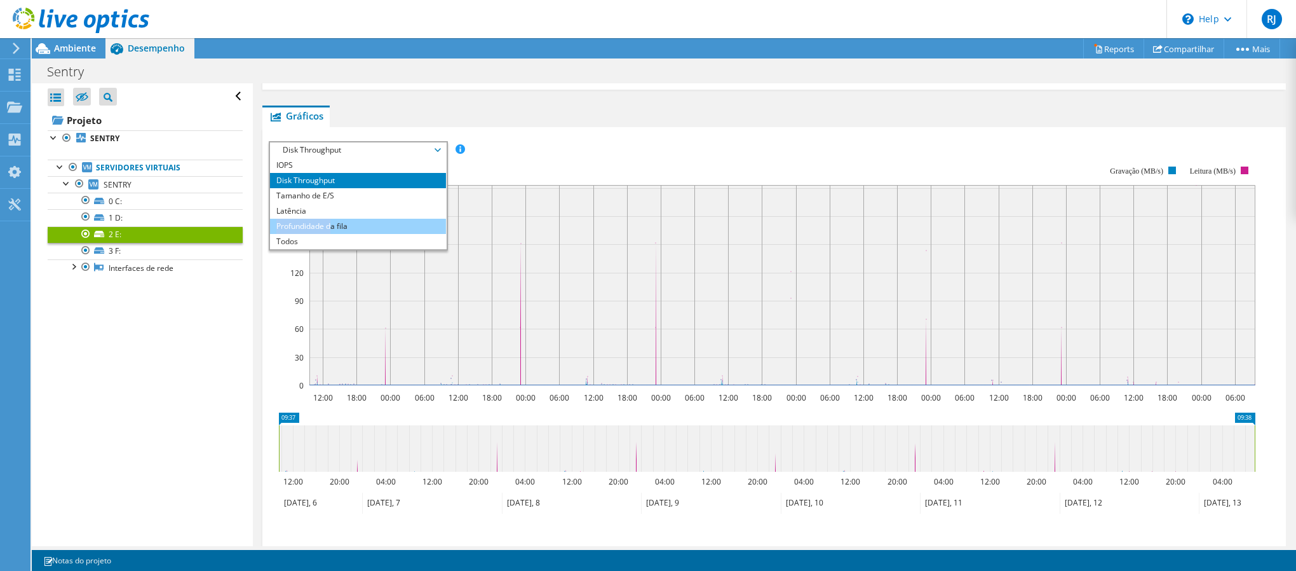
drag, startPoint x: 355, startPoint y: 210, endPoint x: 332, endPoint y: 224, distance: 25.9
click at [332, 224] on ul "IOPS Disk Throughput Tamanho de E/S Latência Profundidade da fila Porcentagem d…" at bounding box center [358, 204] width 176 height 92
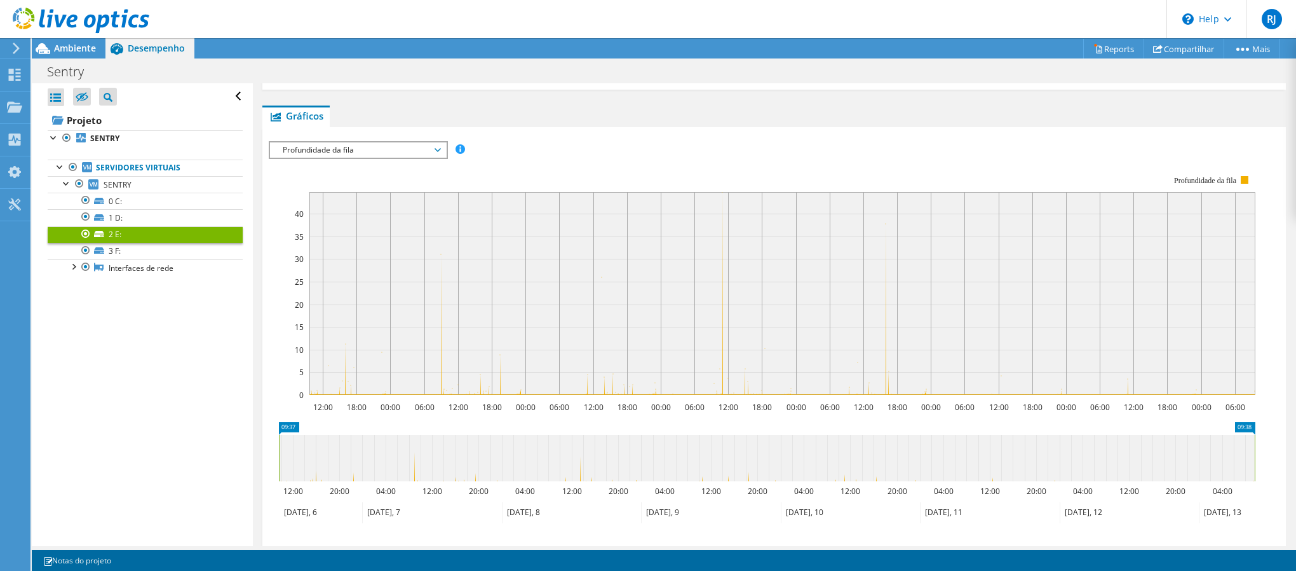
click at [342, 151] on span "Profundidade da fila" at bounding box center [357, 149] width 163 height 15
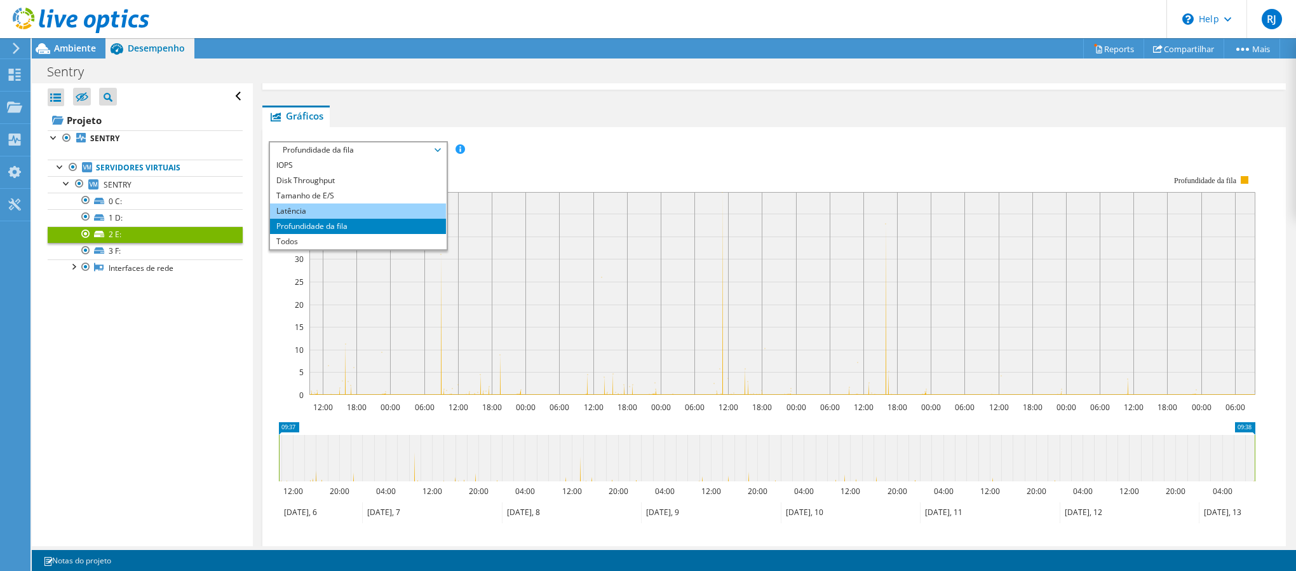
click at [343, 207] on li "Latência" at bounding box center [358, 210] width 176 height 15
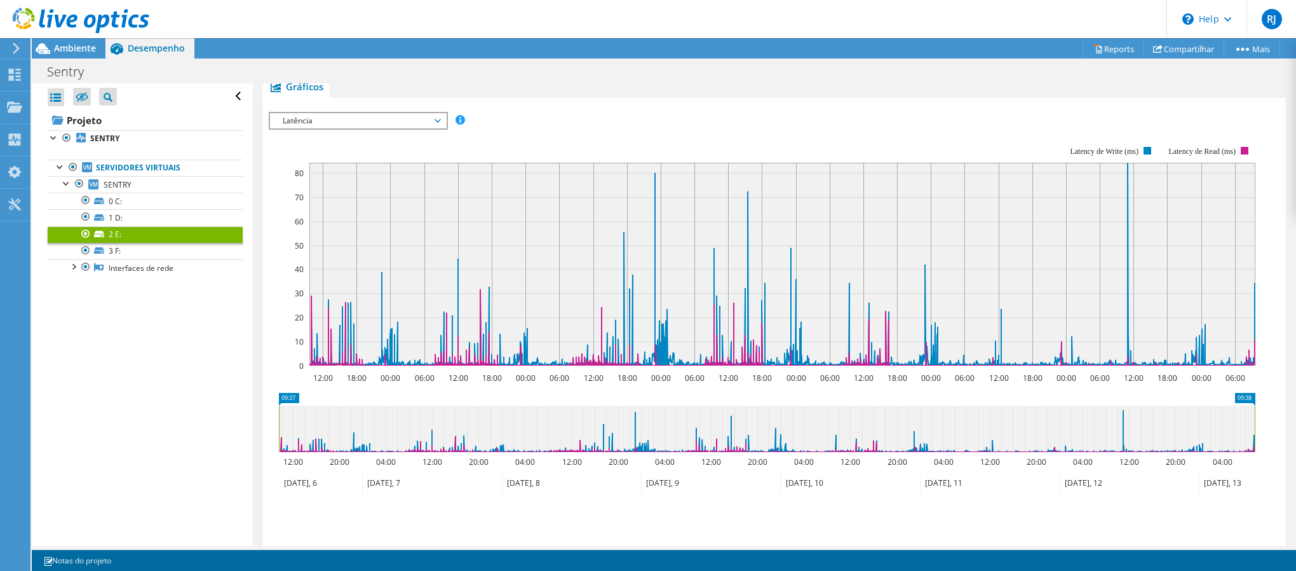
scroll to position [222, 0]
click at [317, 123] on span "Latência" at bounding box center [357, 118] width 163 height 15
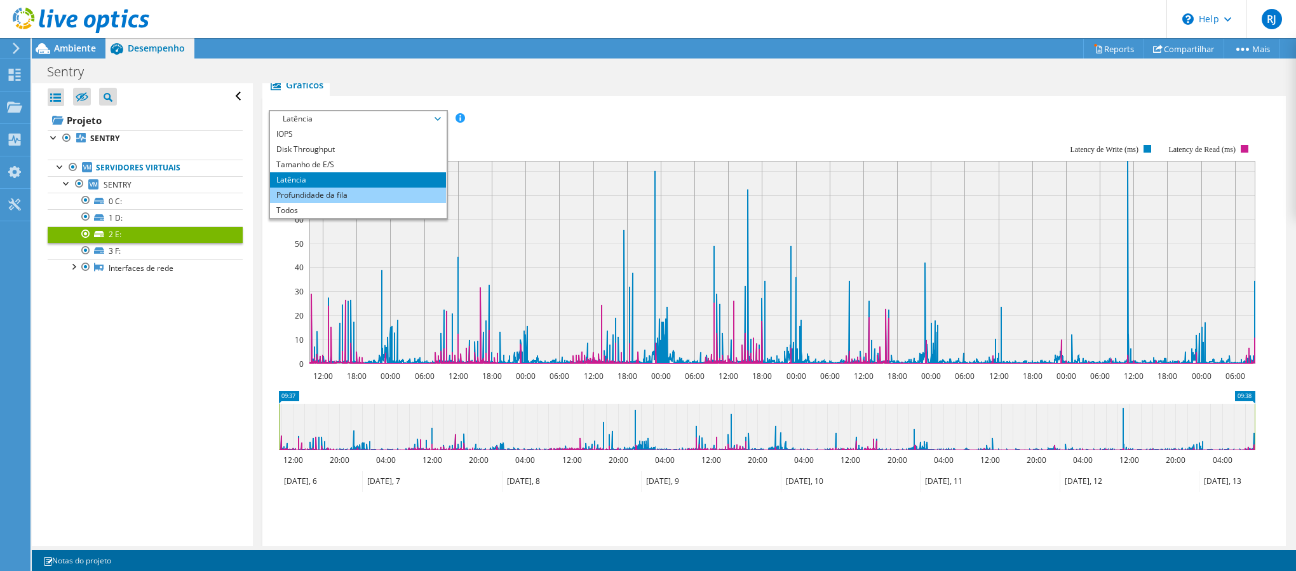
click at [325, 195] on li "Profundidade da fila" at bounding box center [358, 194] width 176 height 15
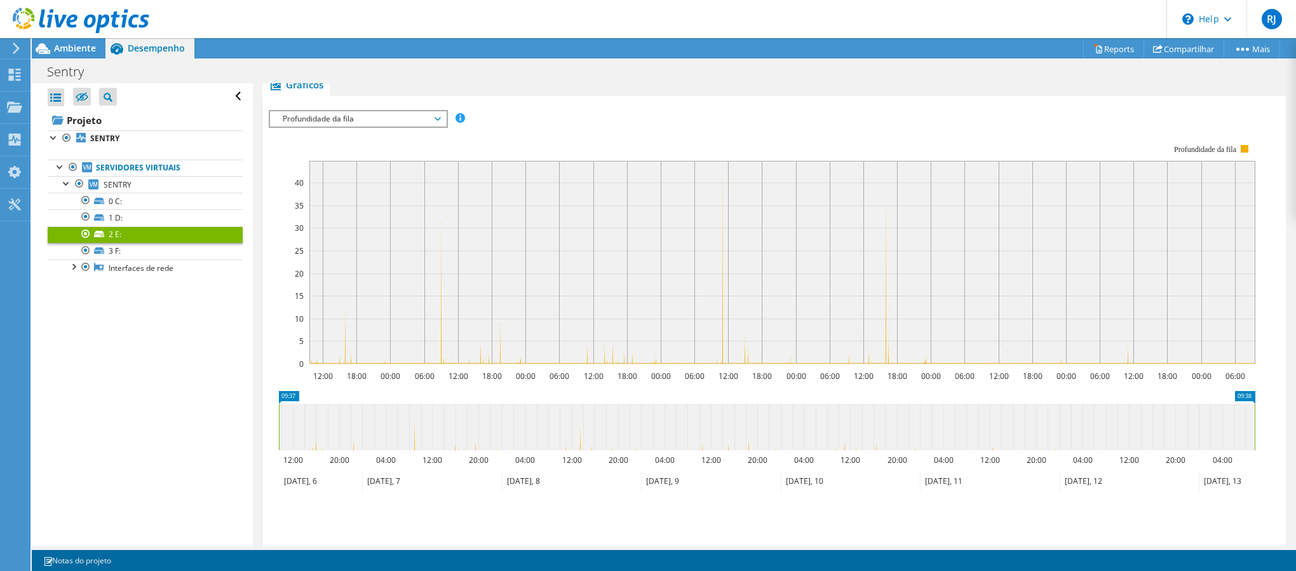
click at [327, 115] on span "Profundidade da fila" at bounding box center [357, 118] width 163 height 15
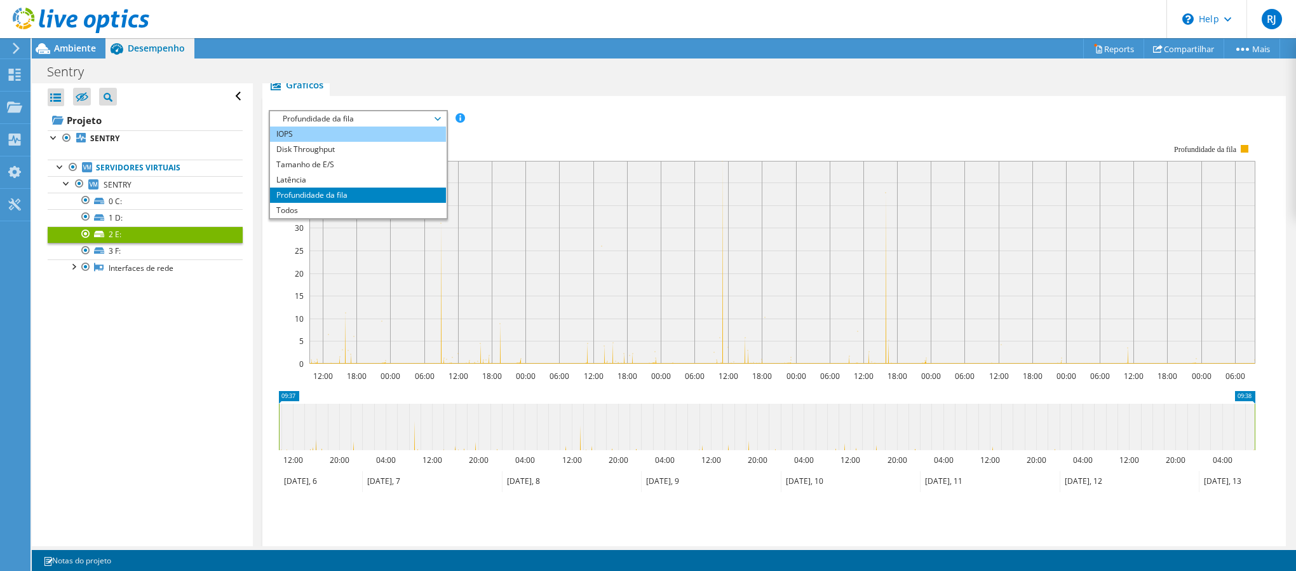
click at [315, 138] on li "IOPS" at bounding box center [358, 133] width 176 height 15
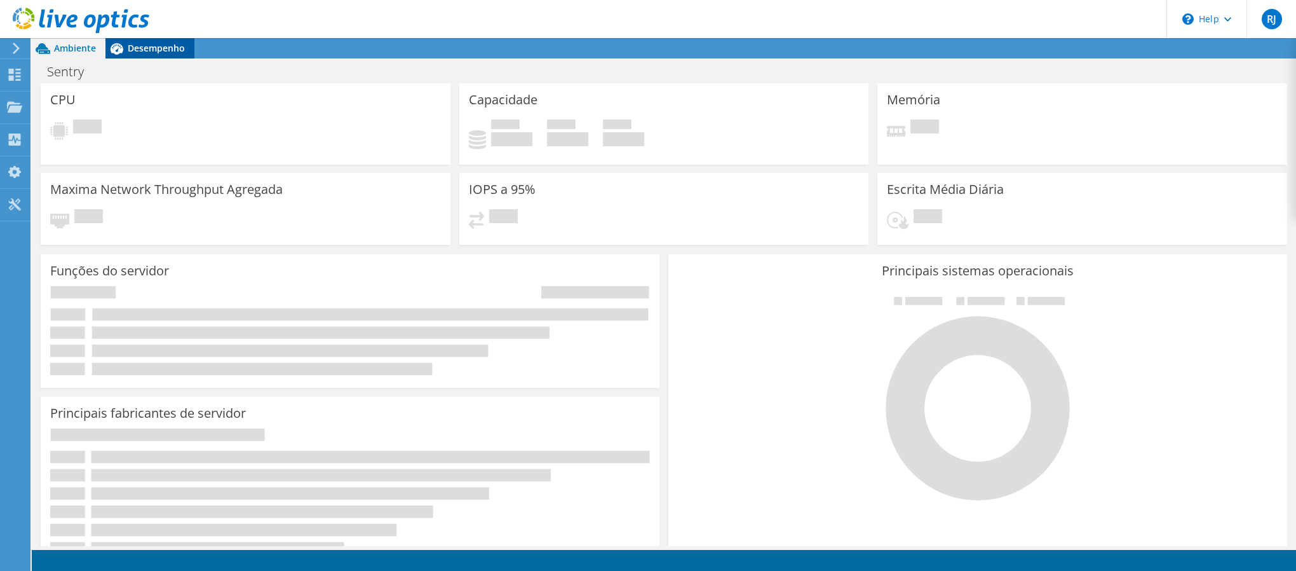
click at [149, 50] on span "Desempenho" at bounding box center [156, 48] width 57 height 12
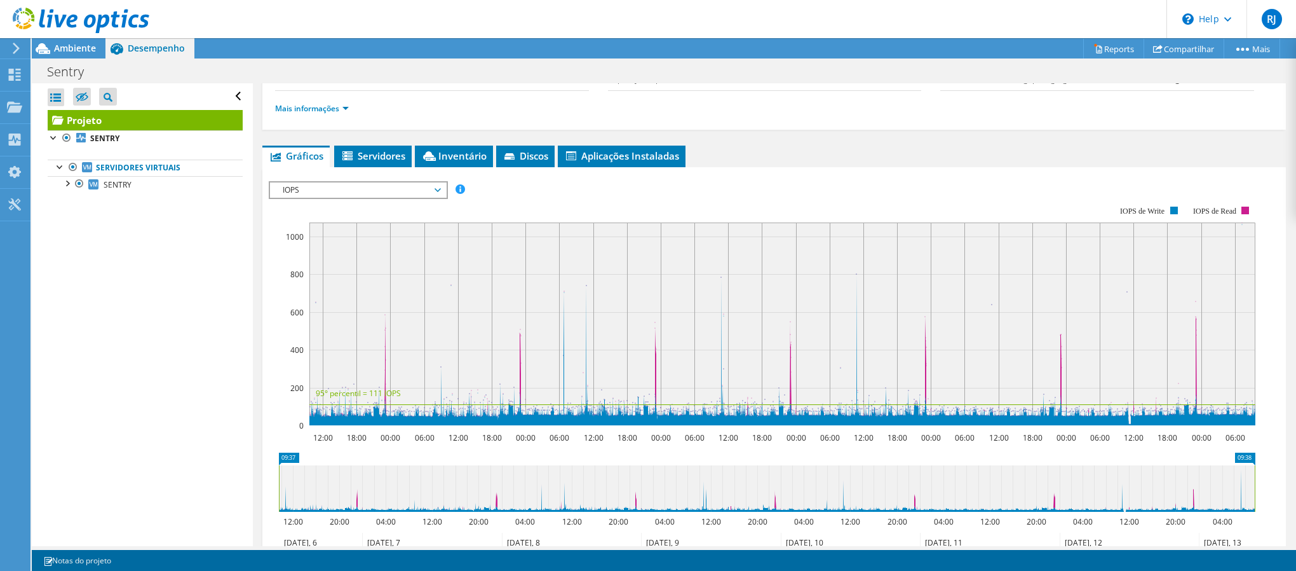
scroll to position [191, 0]
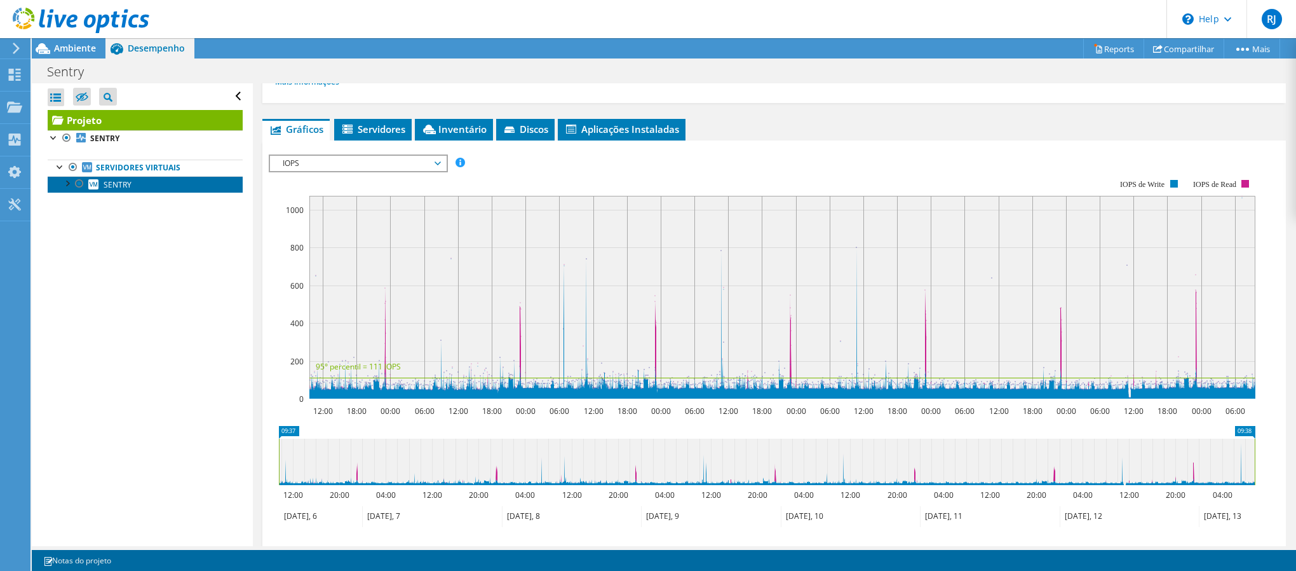
click at [58, 185] on link "SENTRY" at bounding box center [145, 184] width 195 height 17
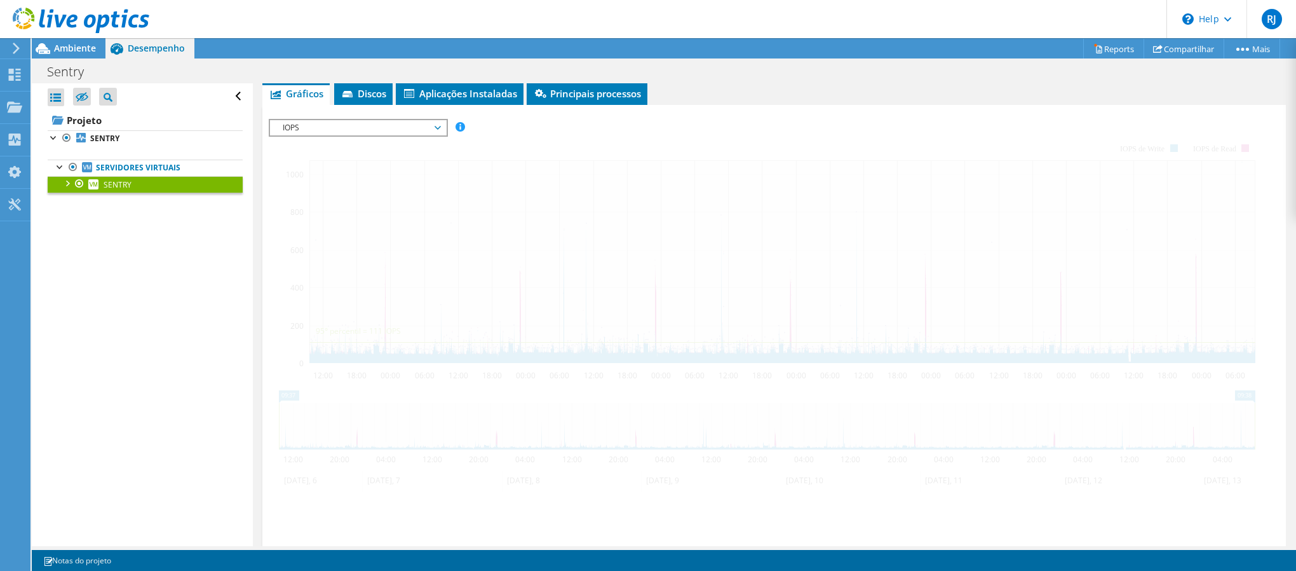
click at [65, 182] on div at bounding box center [66, 182] width 13 height 13
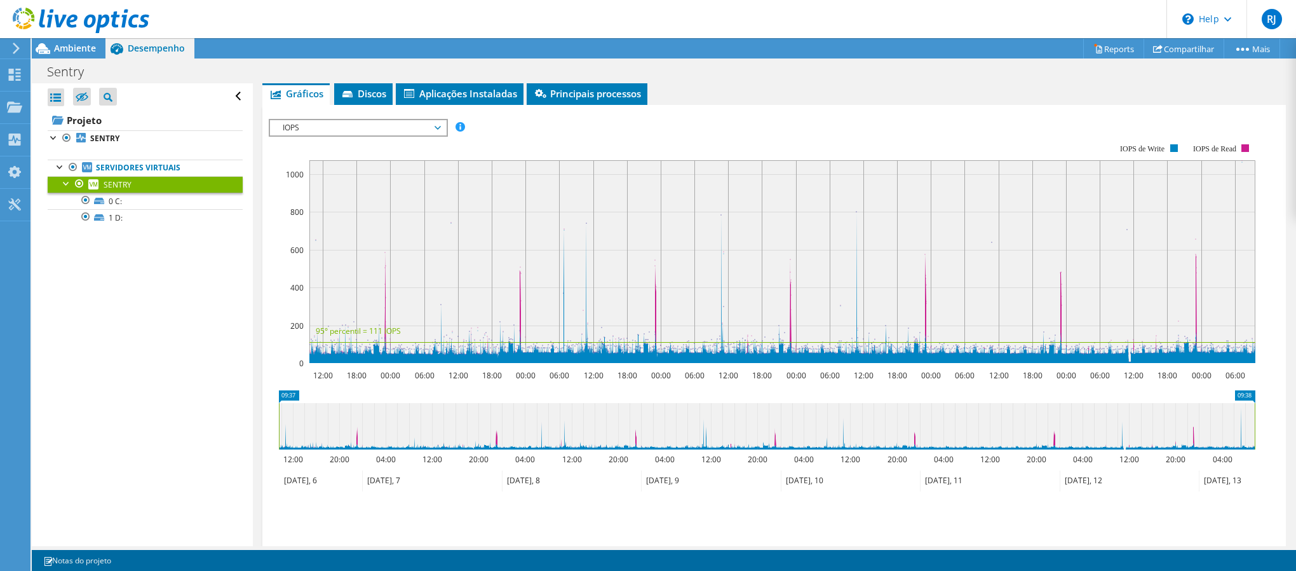
click at [73, 184] on div at bounding box center [79, 183] width 13 height 15
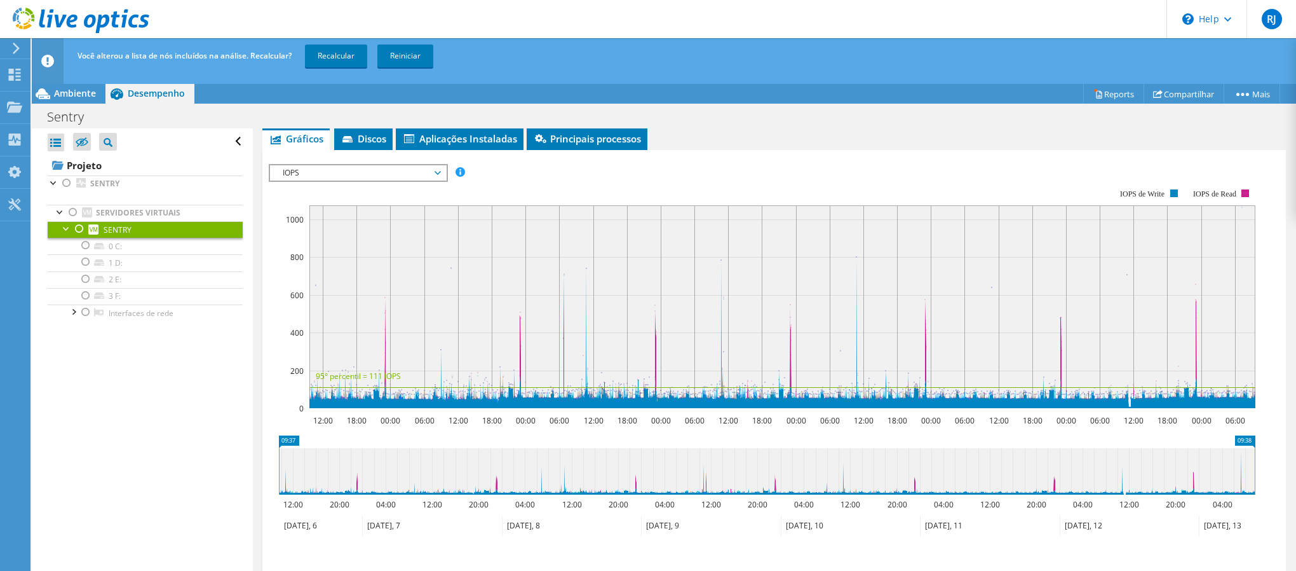
click at [62, 227] on div at bounding box center [66, 227] width 13 height 13
click at [136, 225] on link "SENTRY" at bounding box center [145, 229] width 195 height 17
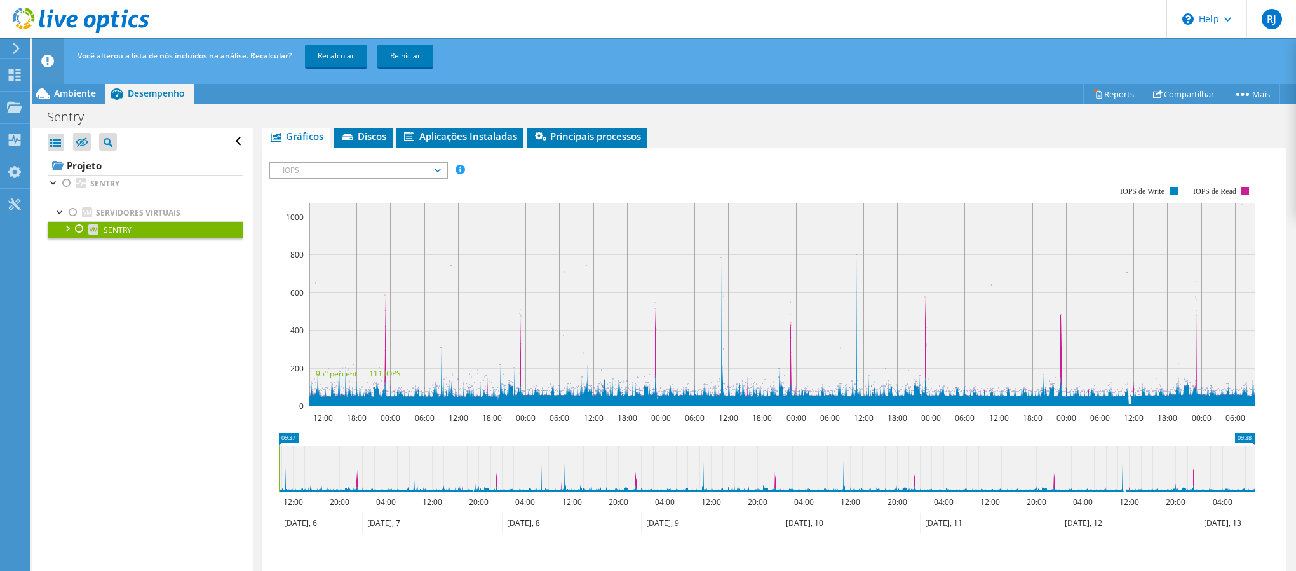
click at [57, 227] on link "SENTRY" at bounding box center [145, 229] width 195 height 17
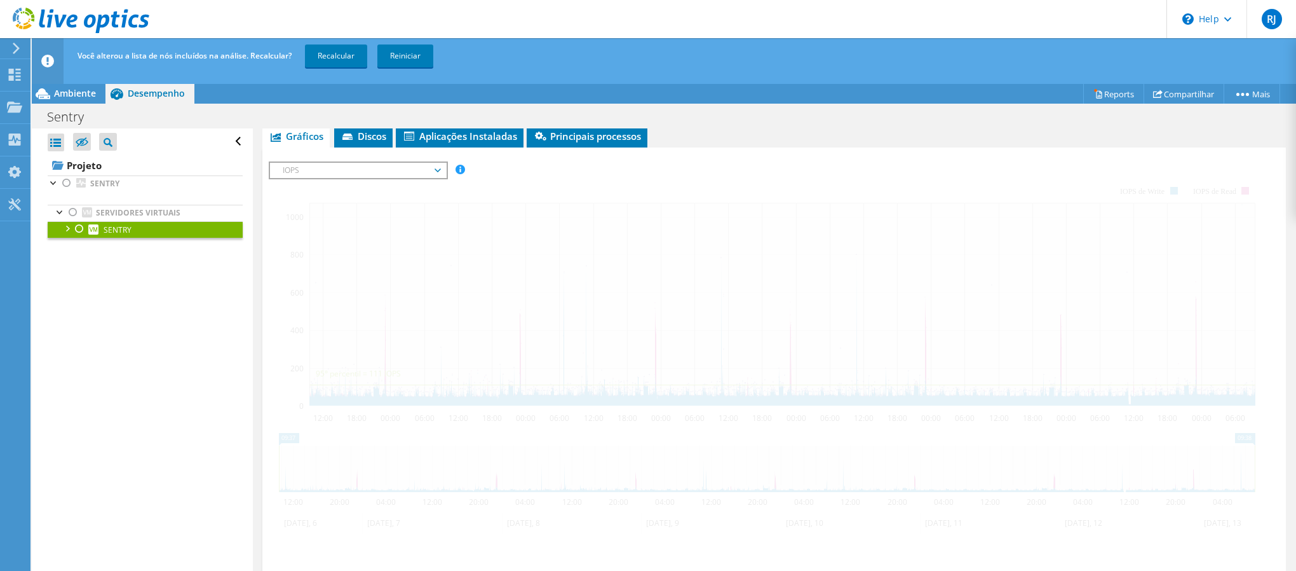
click at [73, 227] on div at bounding box center [79, 228] width 13 height 15
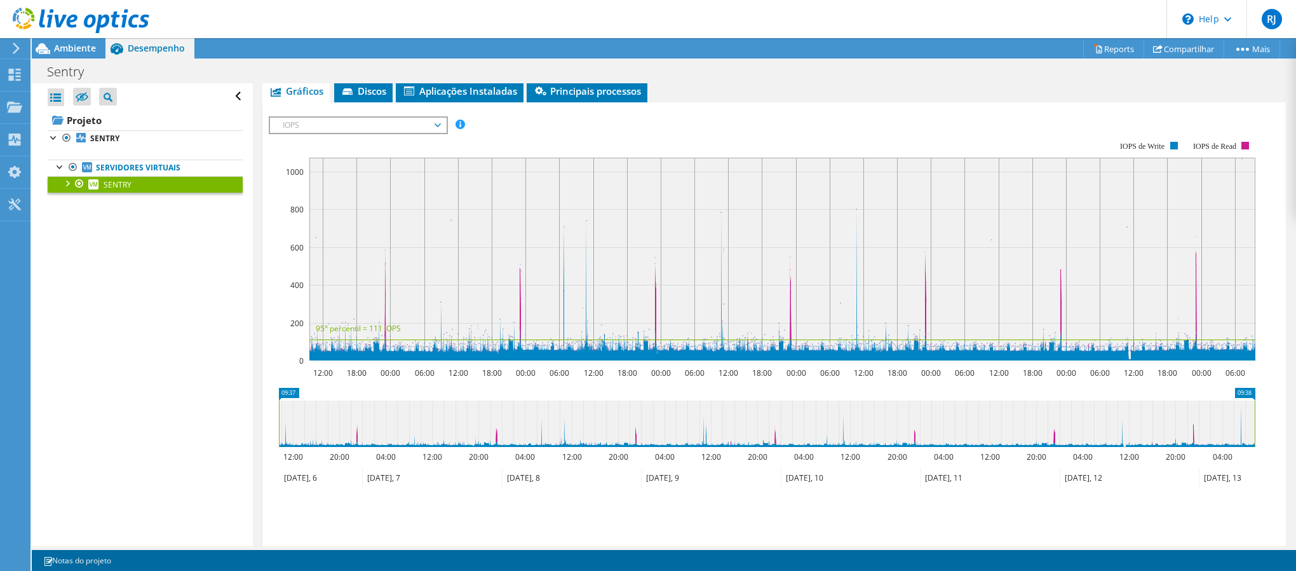
click at [60, 184] on div at bounding box center [66, 182] width 13 height 13
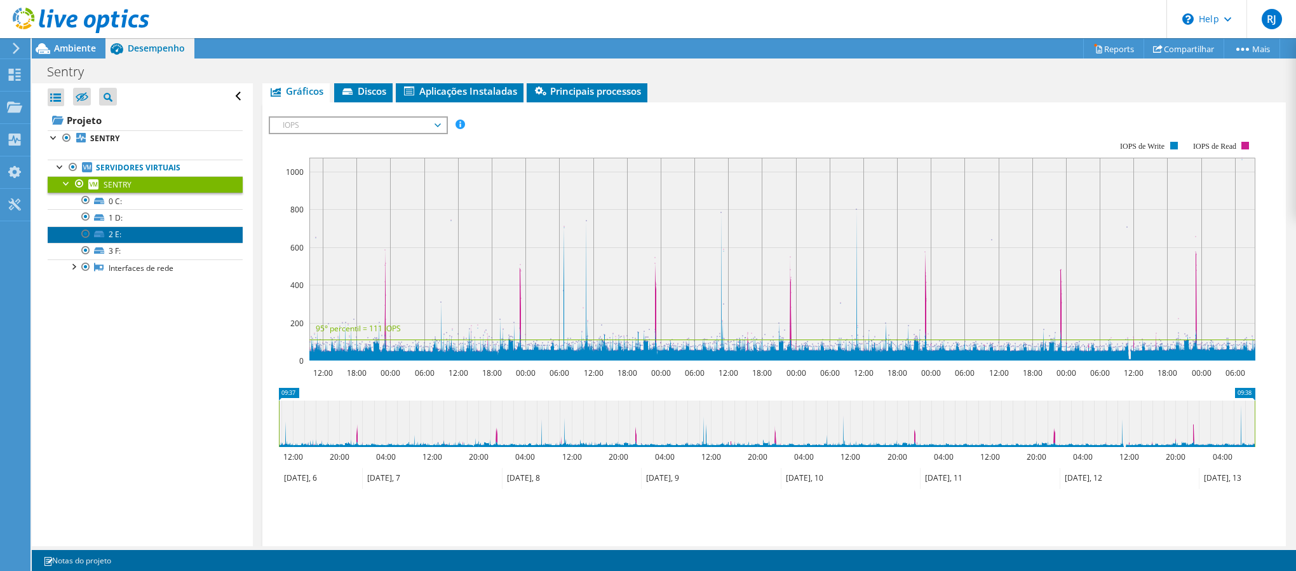
click at [137, 236] on link "2 E:" at bounding box center [145, 234] width 195 height 17
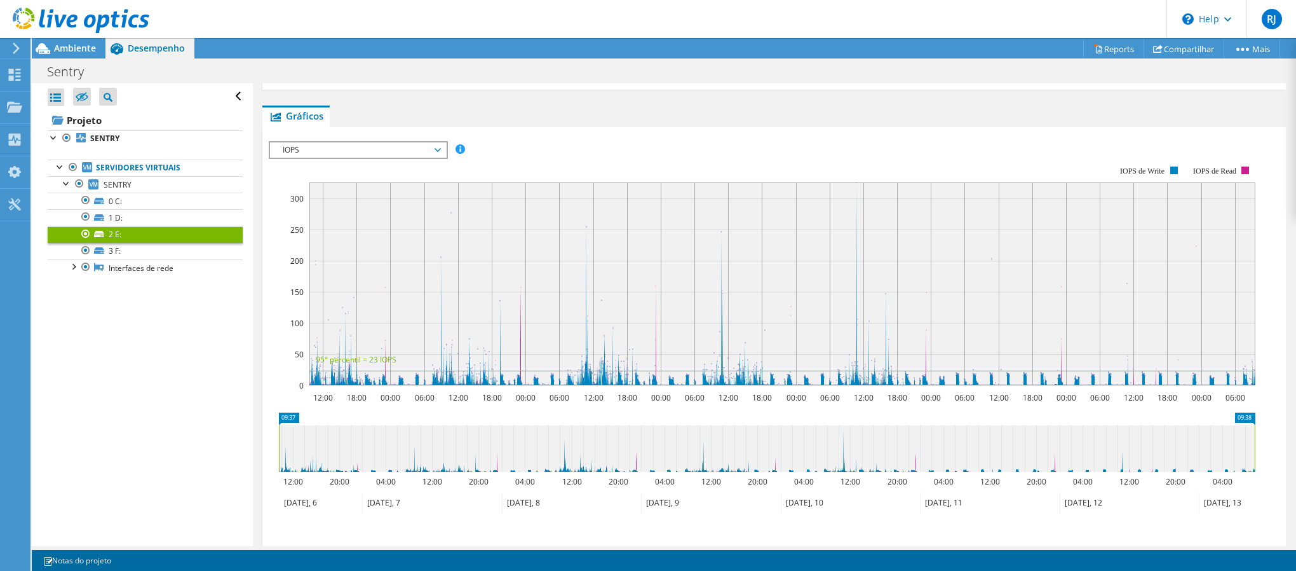
click at [344, 149] on span "IOPS" at bounding box center [357, 149] width 163 height 15
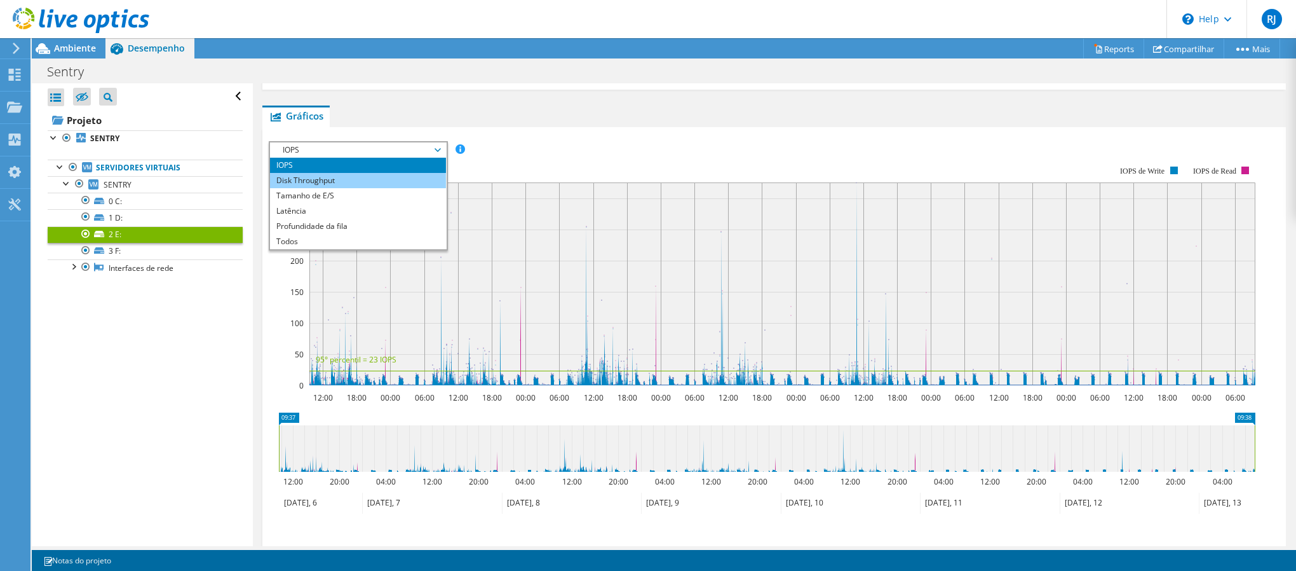
click at [366, 182] on li "Disk Throughput" at bounding box center [358, 180] width 176 height 15
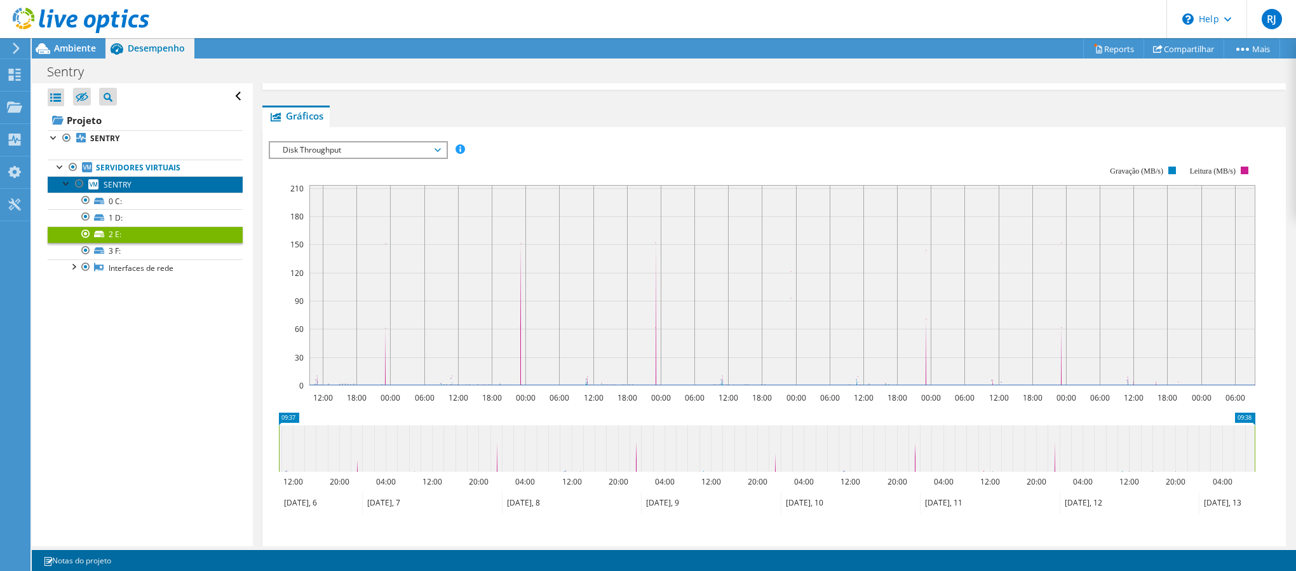
click at [149, 185] on link "SENTRY" at bounding box center [145, 184] width 195 height 17
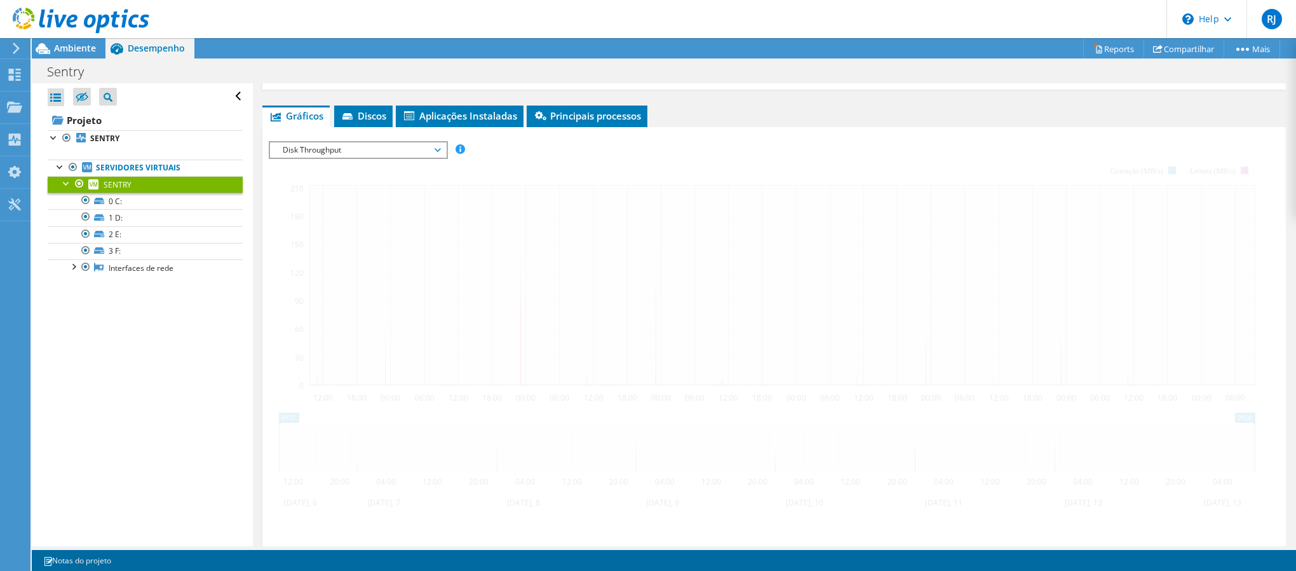
click at [414, 142] on span "Disk Throughput" at bounding box center [357, 149] width 163 height 15
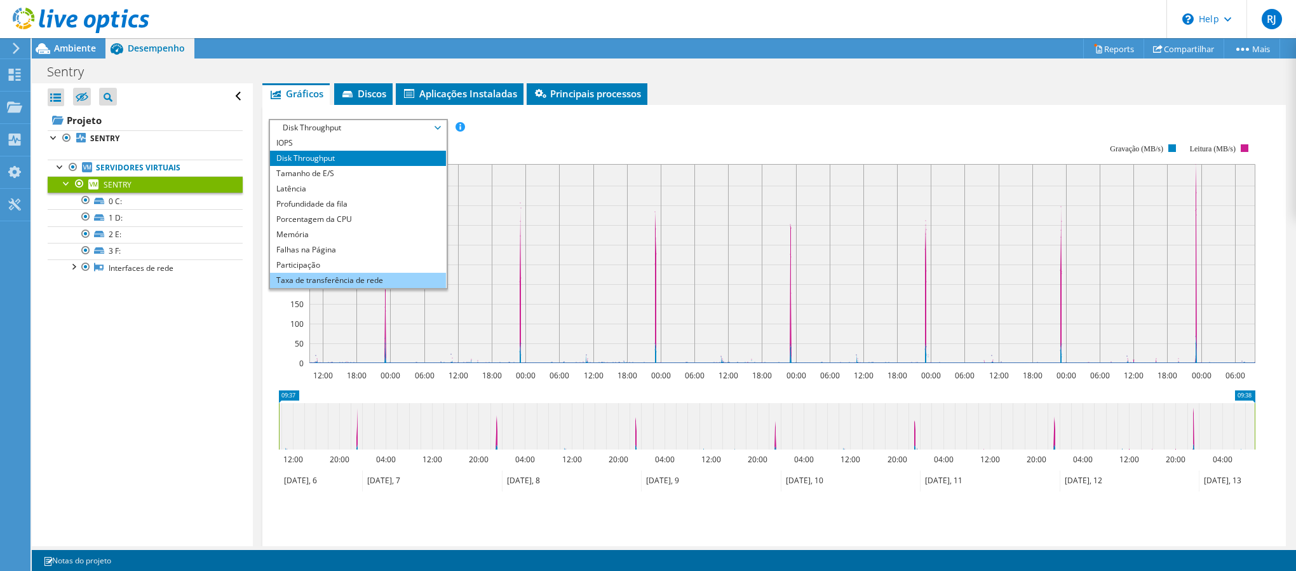
click at [389, 275] on li "Taxa de transferência de rede" at bounding box center [358, 280] width 176 height 15
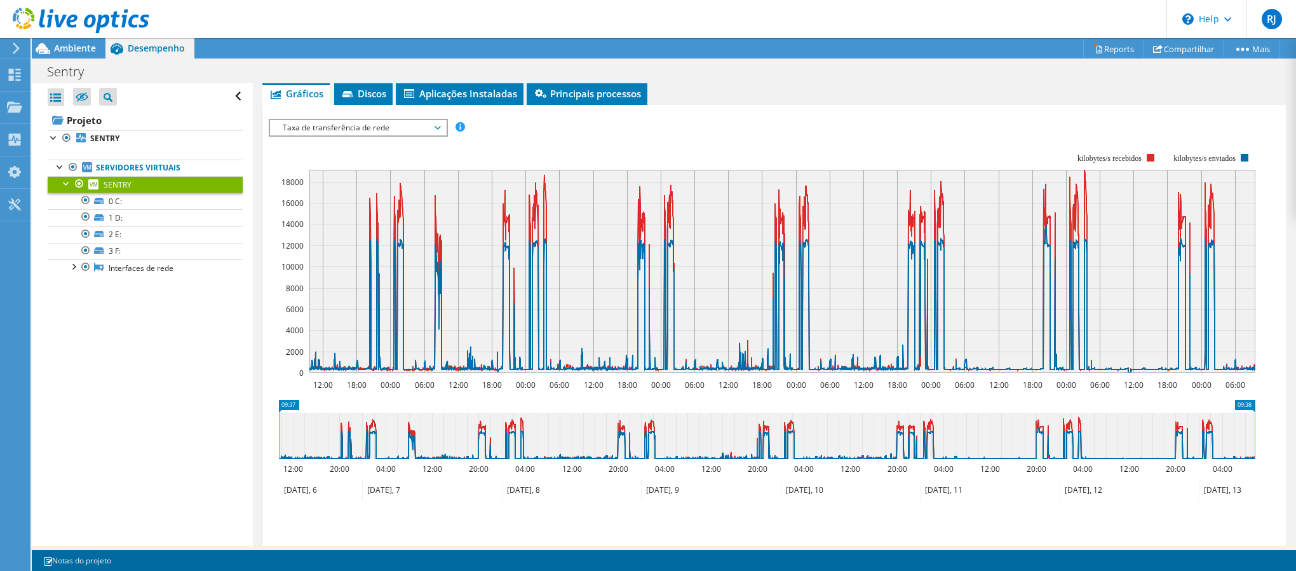
click at [406, 132] on span "Taxa de transferência de rede" at bounding box center [357, 127] width 163 height 15
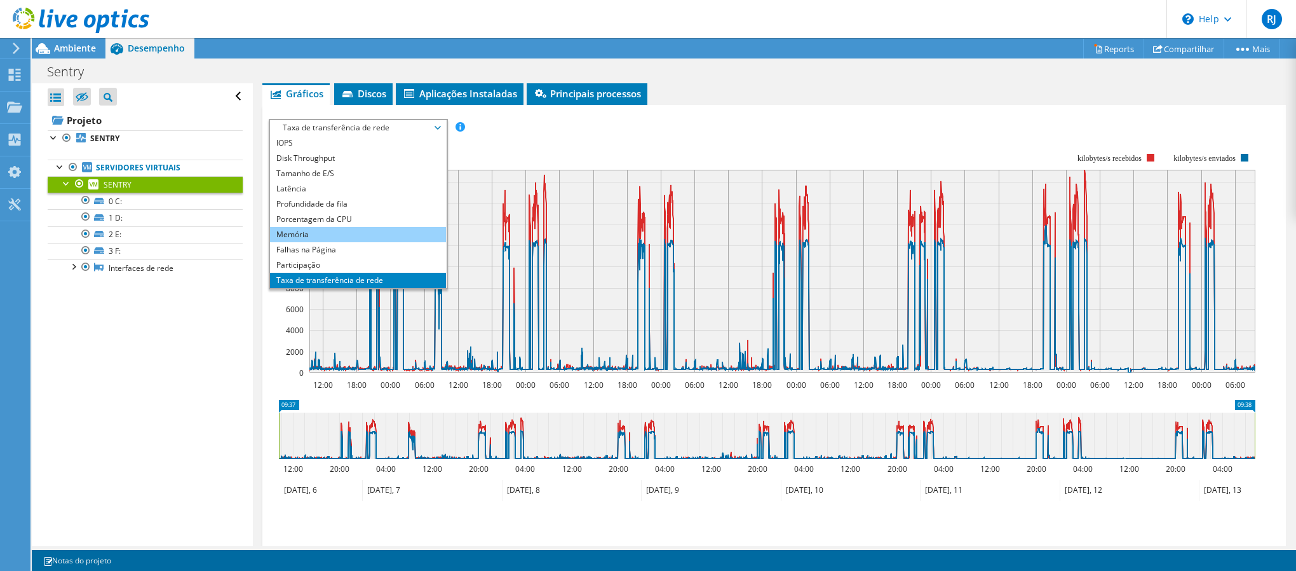
click at [374, 231] on li "Memória" at bounding box center [358, 234] width 176 height 15
